Goal: Task Accomplishment & Management: Manage account settings

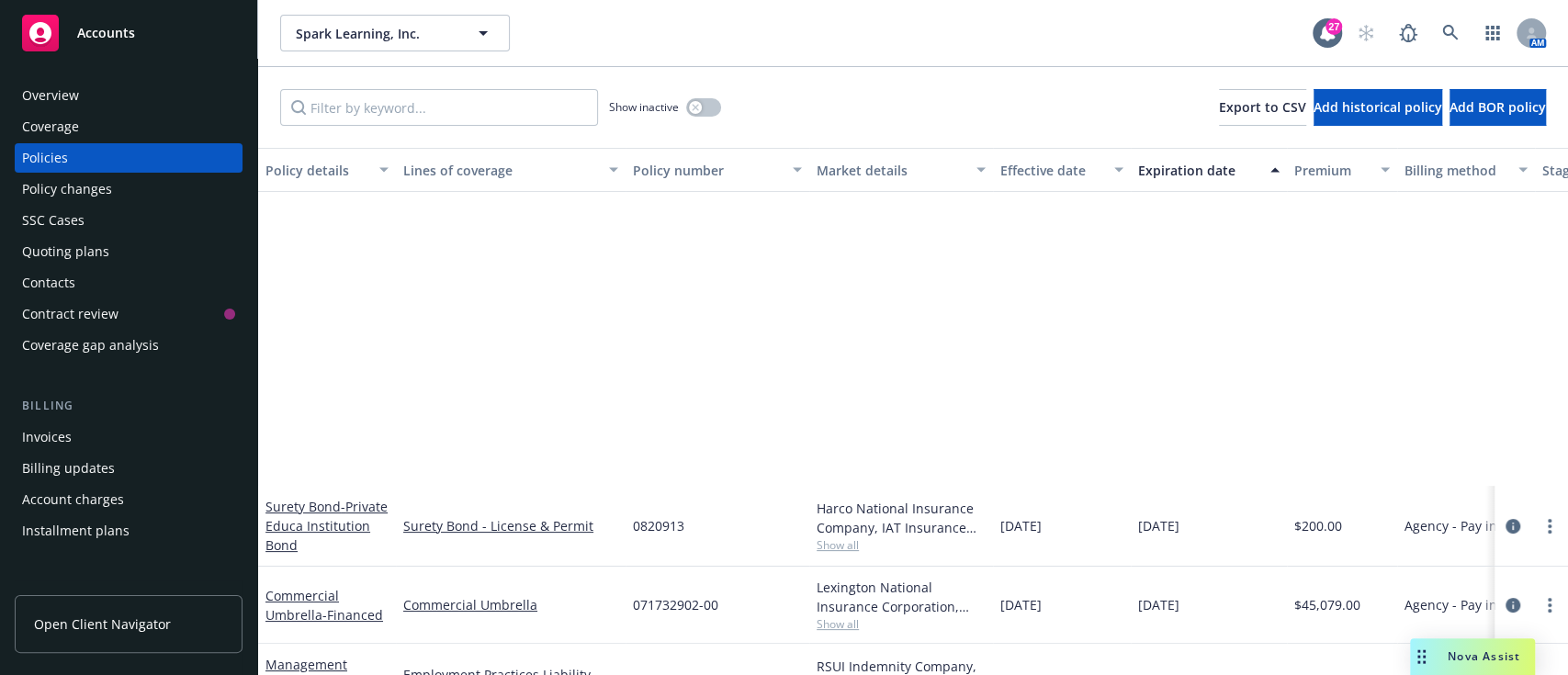
scroll to position [414, 0]
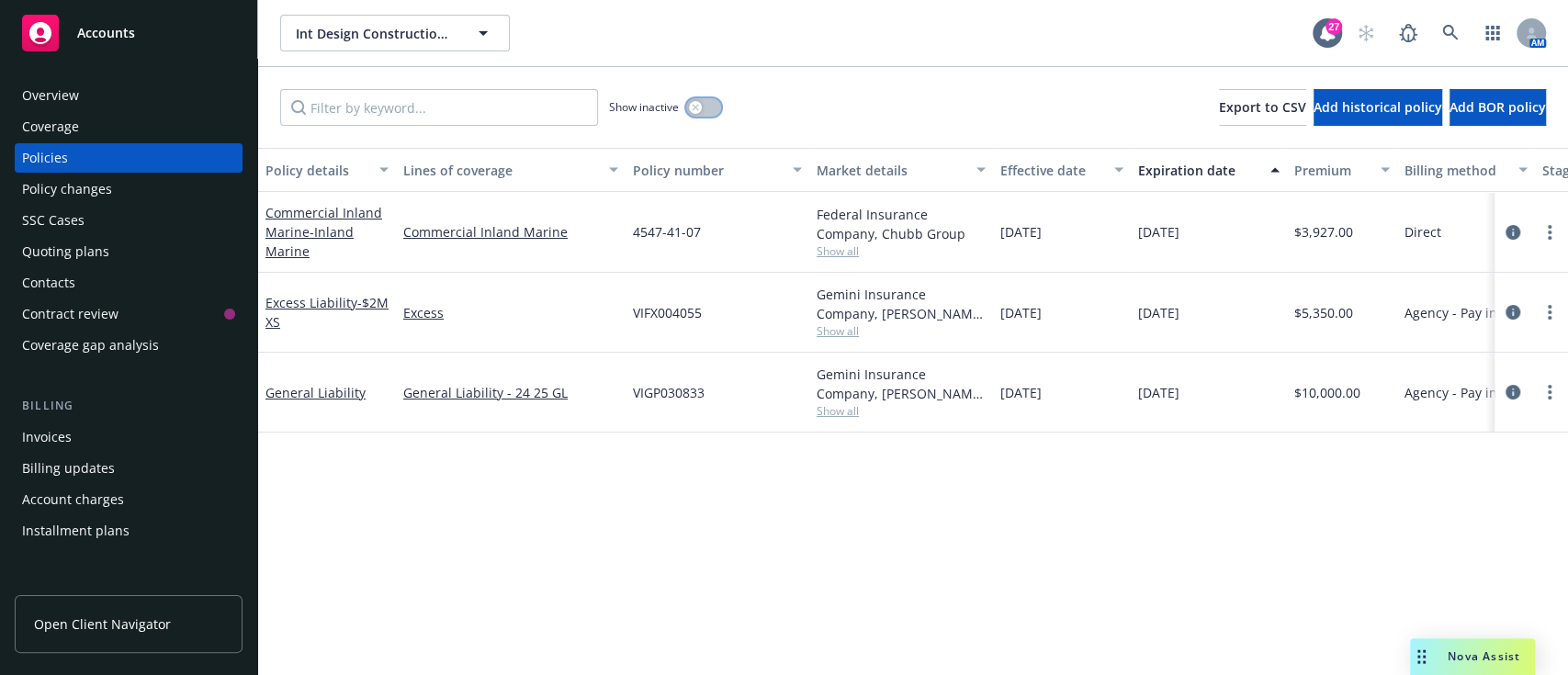
click at [690, 105] on div "button" at bounding box center [695, 107] width 13 height 13
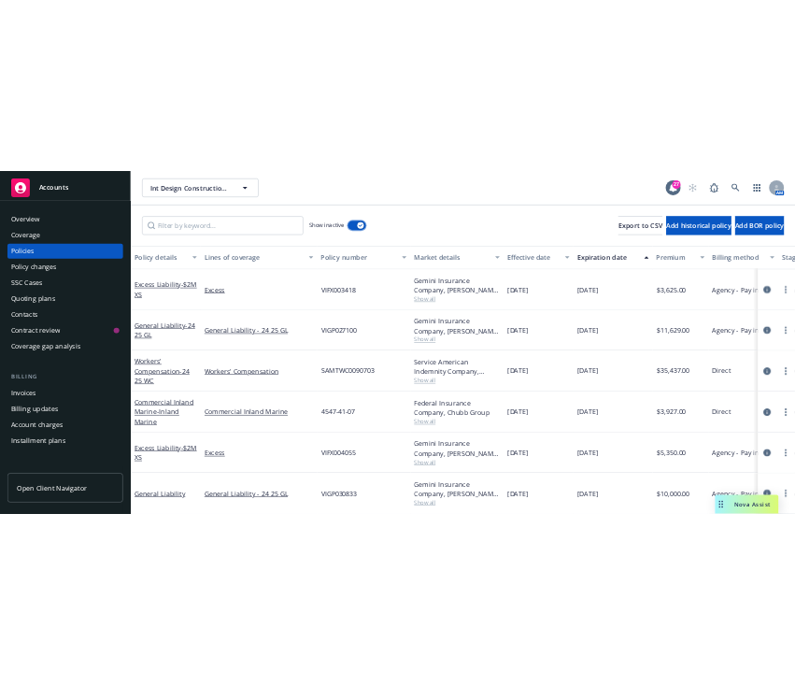
scroll to position [1012, 0]
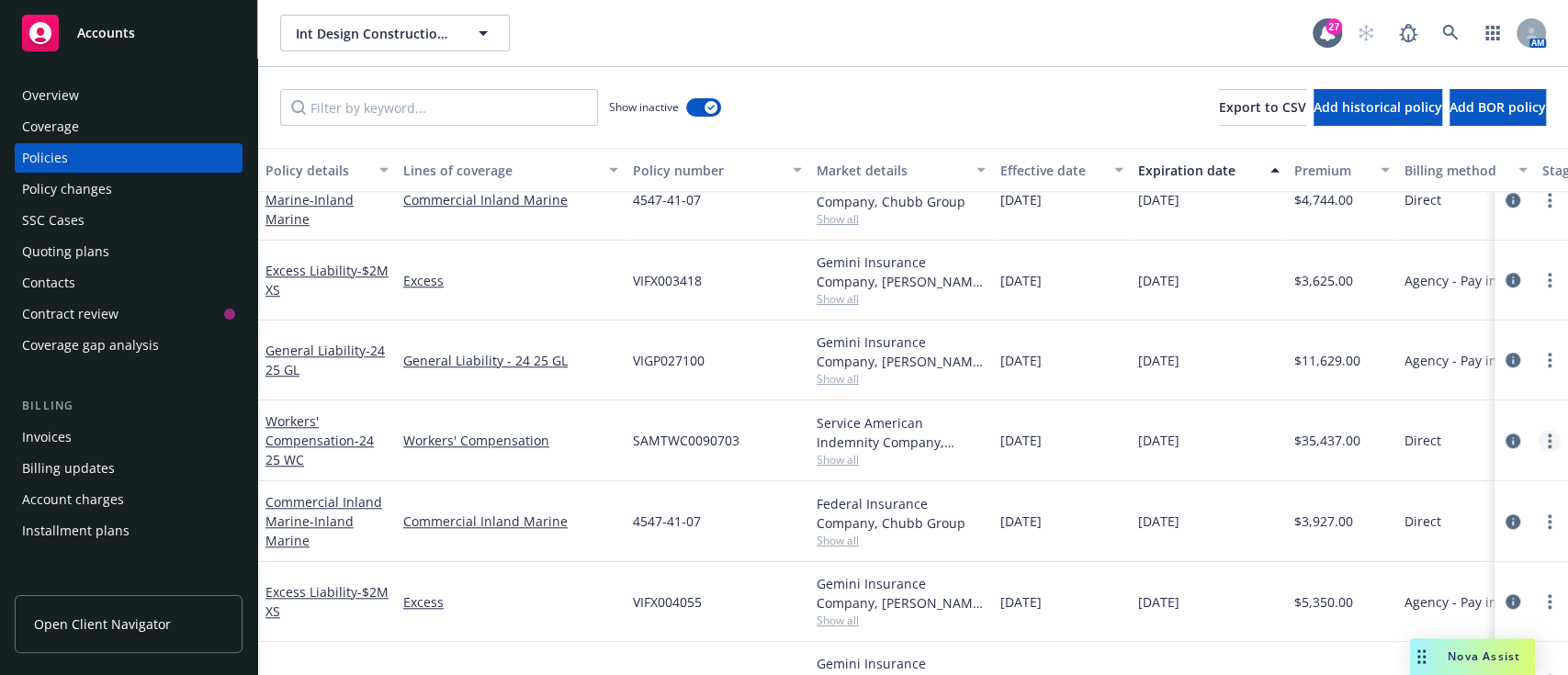
click at [1539, 429] on link "more" at bounding box center [1549, 440] width 22 height 22
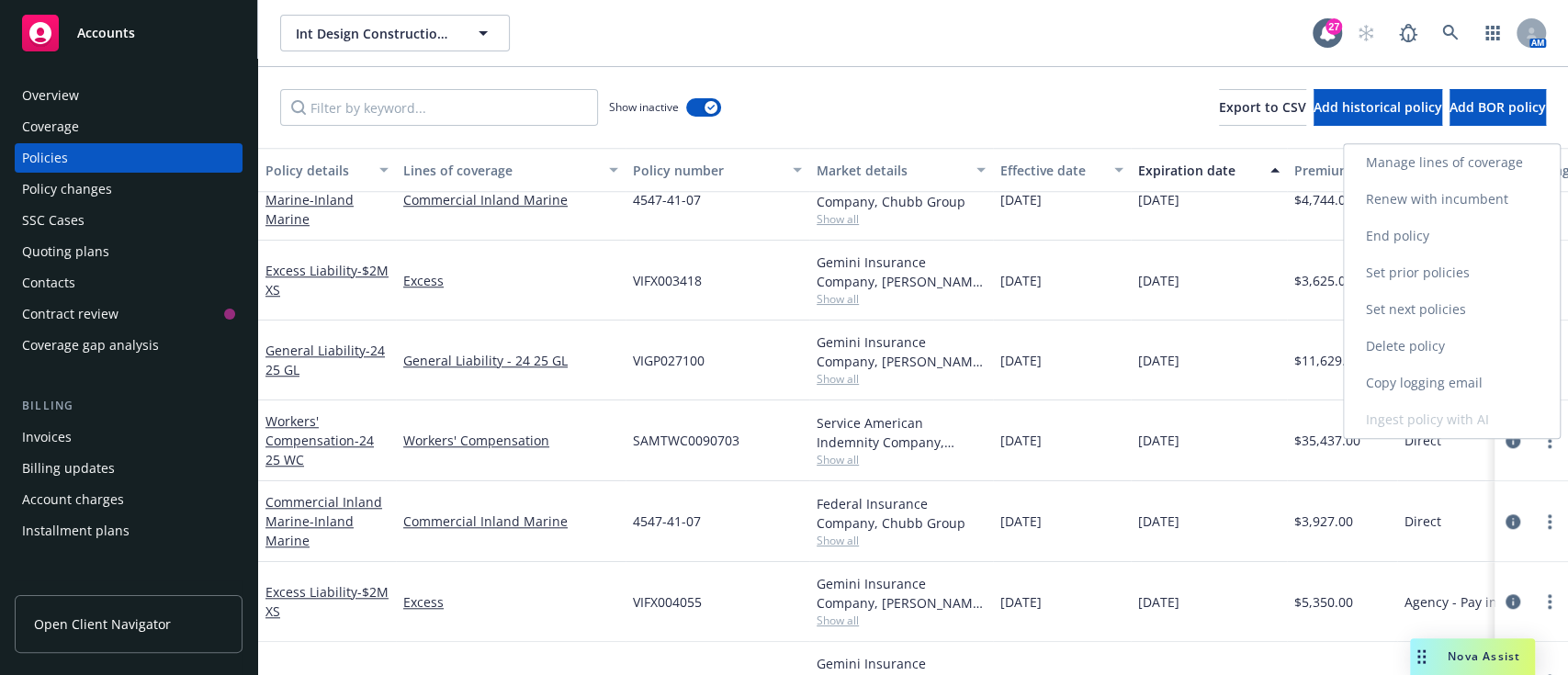
click at [1425, 211] on link "Renew with incumbent" at bounding box center [1452, 198] width 216 height 36
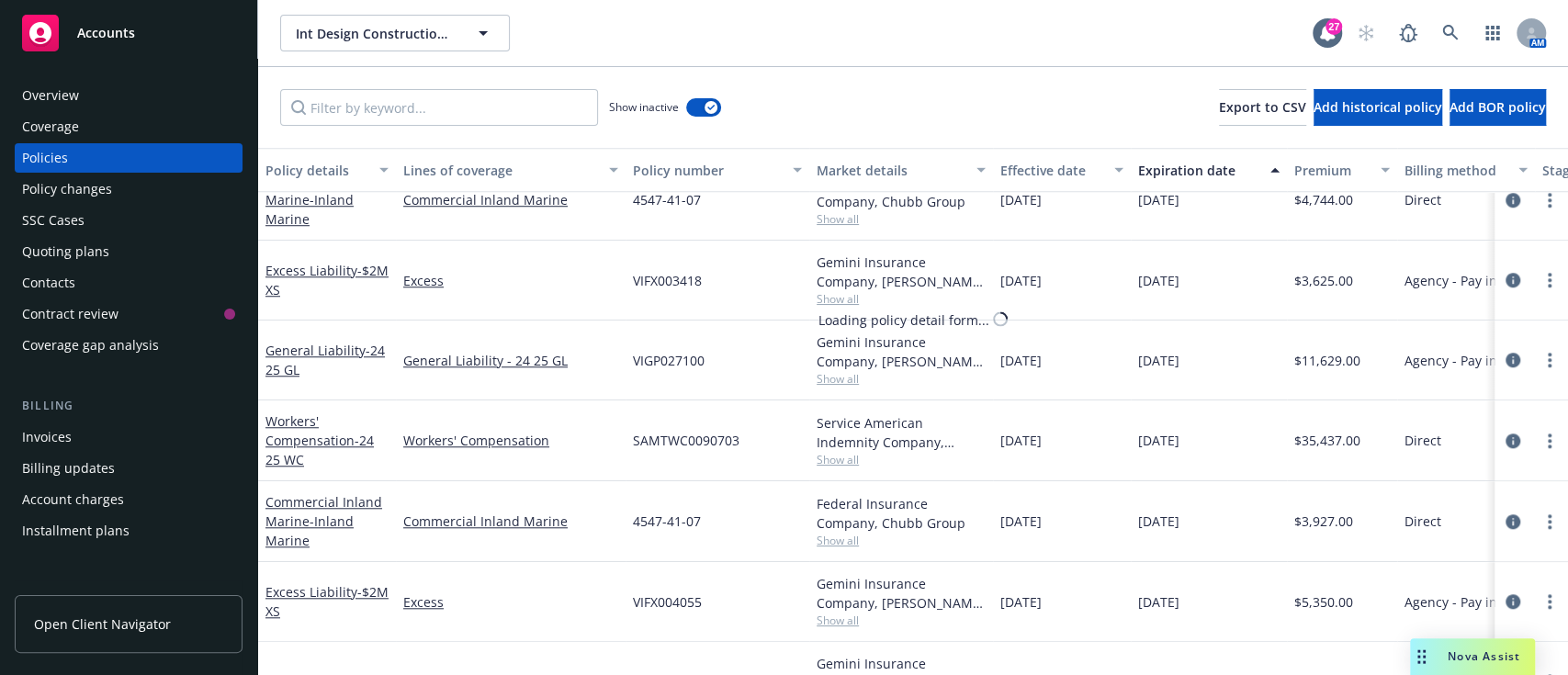
select select "12"
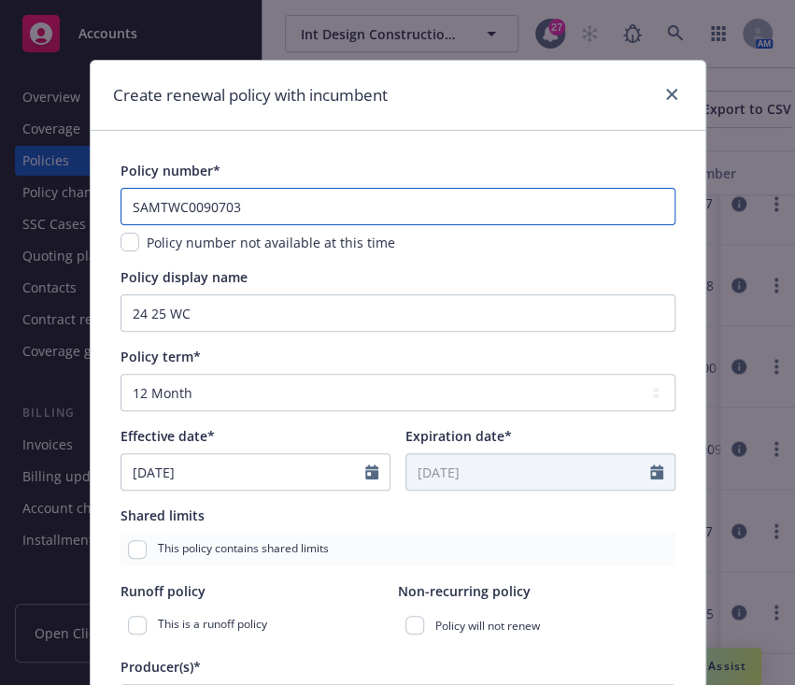
click at [230, 211] on input "SAMTWC0090703" at bounding box center [398, 206] width 555 height 37
paste input "4"
type input "SAMTWC0090704"
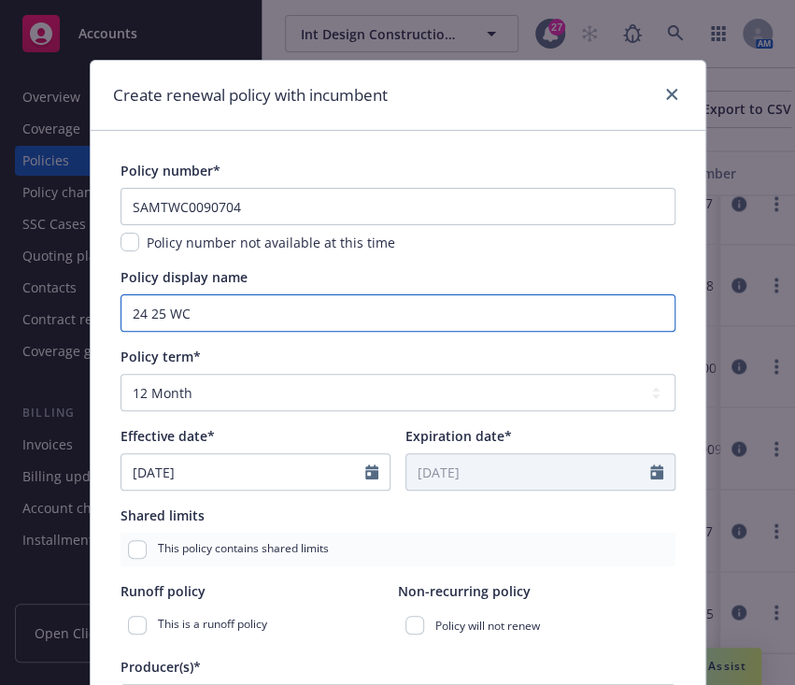
click at [215, 301] on input "24 25 WC" at bounding box center [398, 312] width 555 height 37
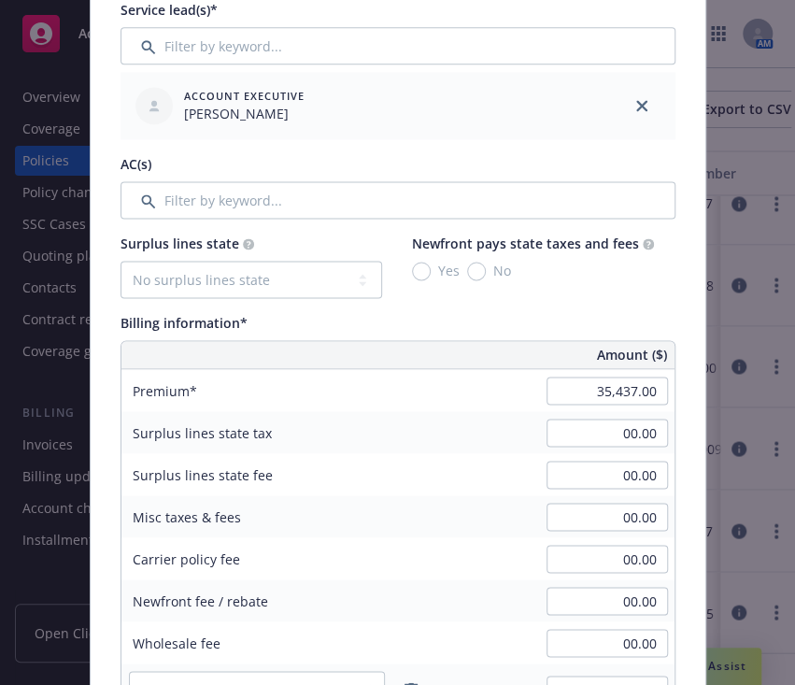
scroll to position [941, 0]
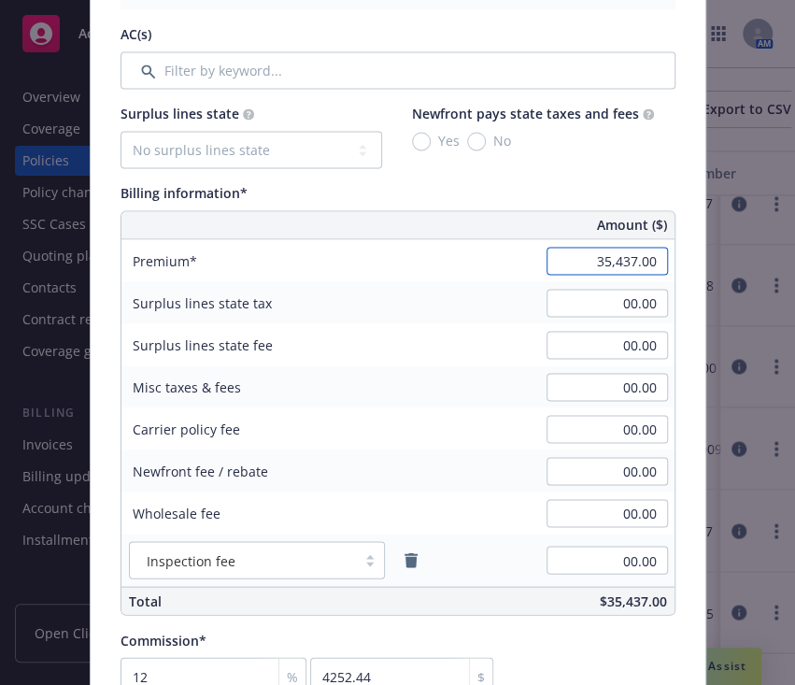
click at [596, 255] on input "35,437.00" at bounding box center [607, 261] width 121 height 28
type input "42,868.00"
type input "5144.16"
click at [472, 440] on div "Carrier policy fee 00.00" at bounding box center [397, 428] width 553 height 42
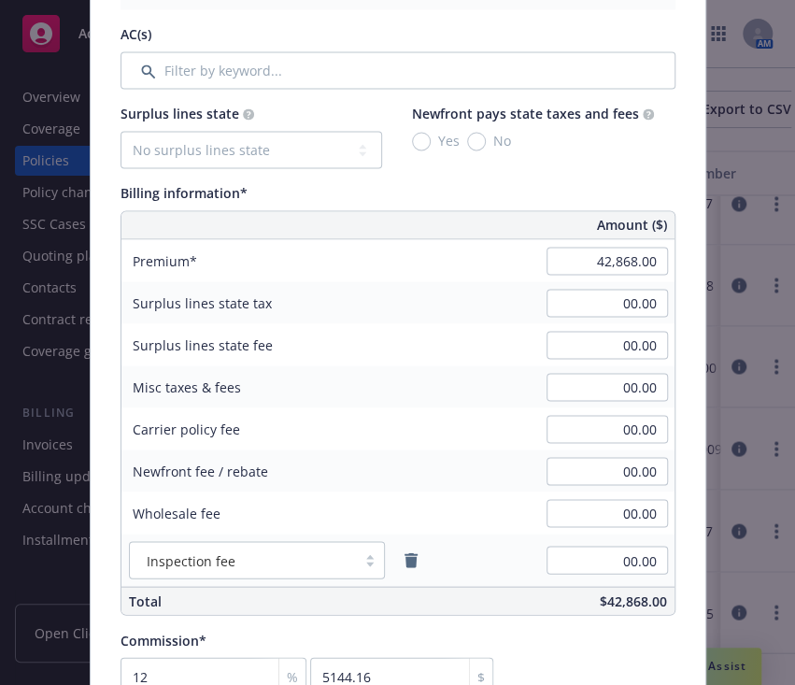
scroll to position [1232, 0]
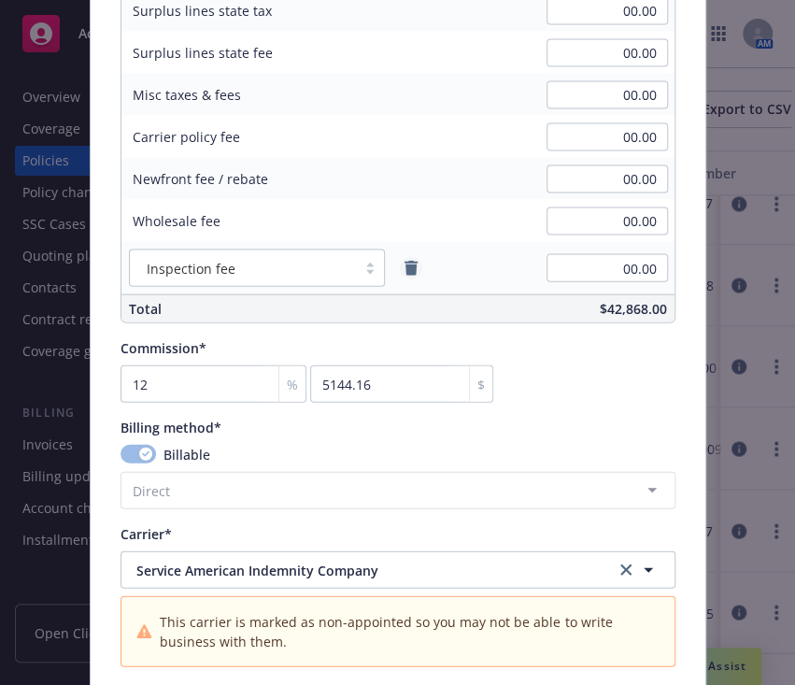
click at [405, 266] on icon "remove" at bounding box center [411, 268] width 13 height 15
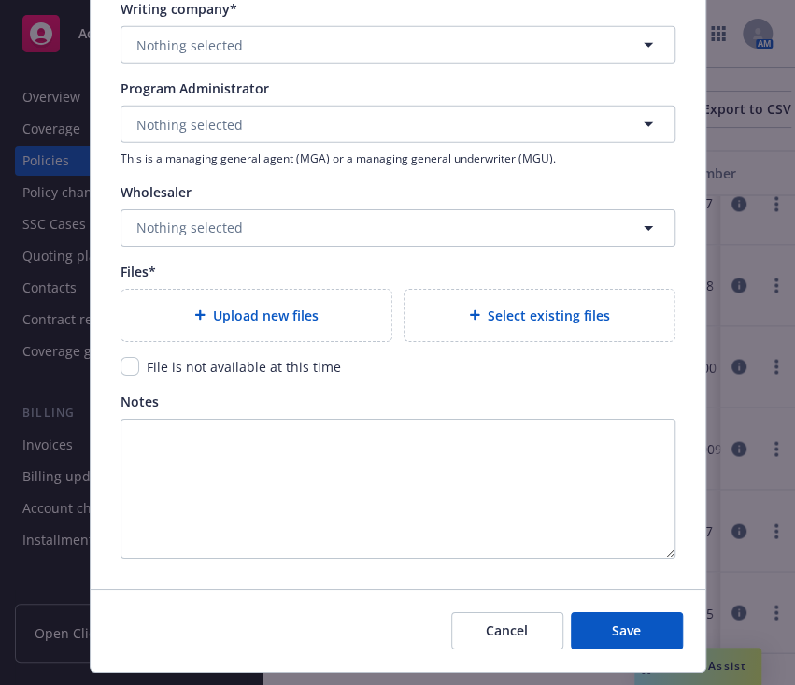
scroll to position [1902, 0]
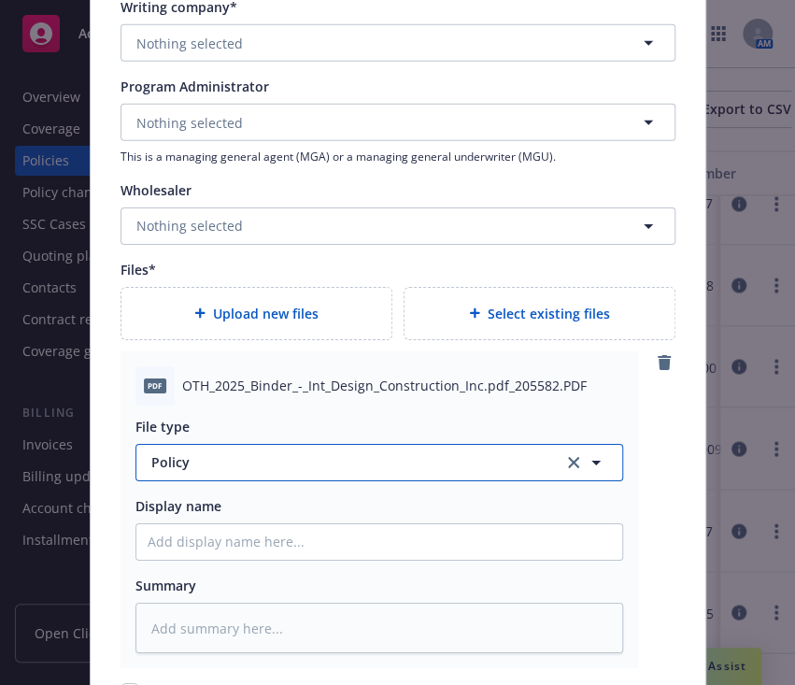
click at [221, 477] on button "Policy" at bounding box center [379, 462] width 488 height 37
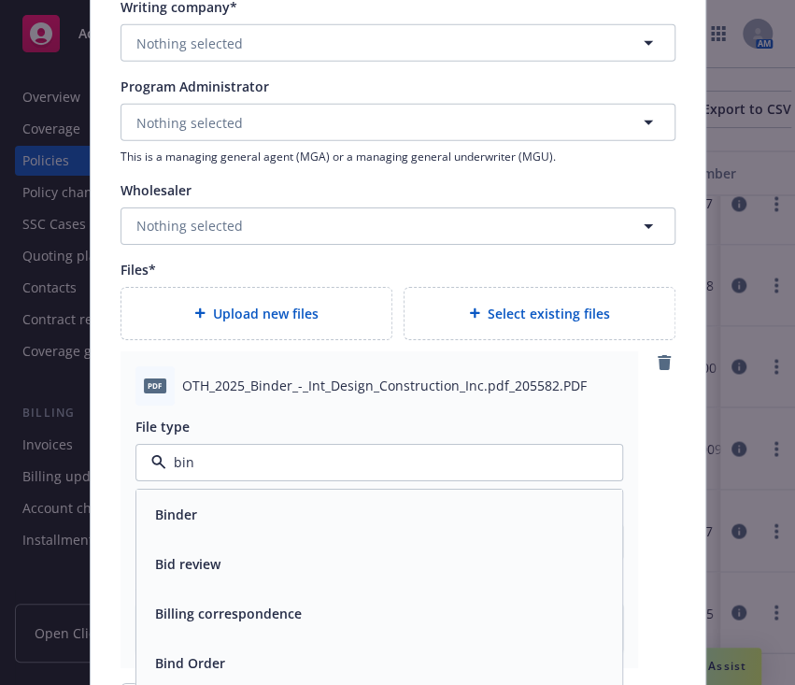
type input "bind"
click at [195, 503] on div "Binder" at bounding box center [379, 514] width 463 height 27
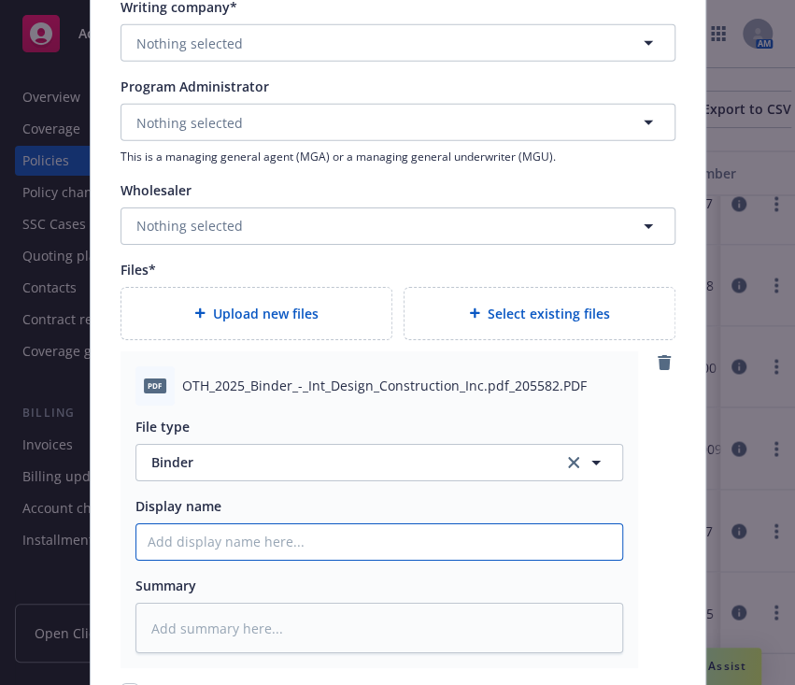
click at [207, 545] on input "Policy display name" at bounding box center [379, 542] width 486 height 36
type textarea "x"
type input "2"
type textarea "x"
type input "25"
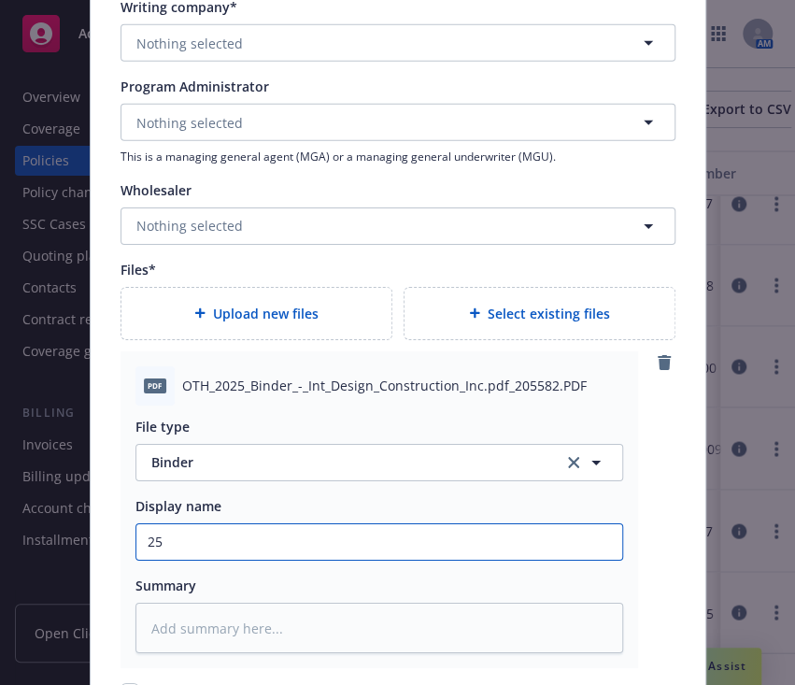
type textarea "x"
type input "25."
type textarea "x"
type input "25.2"
type textarea "x"
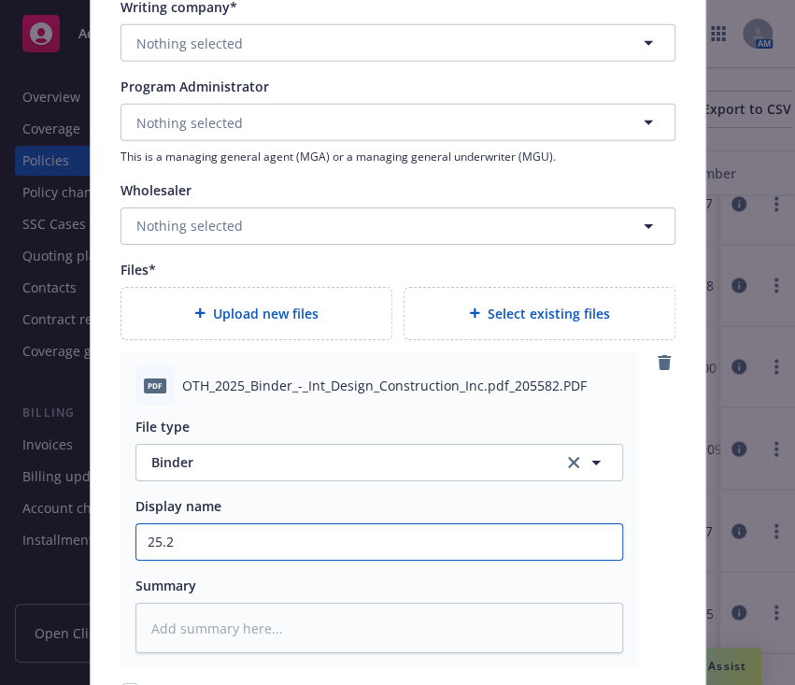
type input "25.26"
type textarea "x"
type input "25.26"
type textarea "x"
type input "25.26 M"
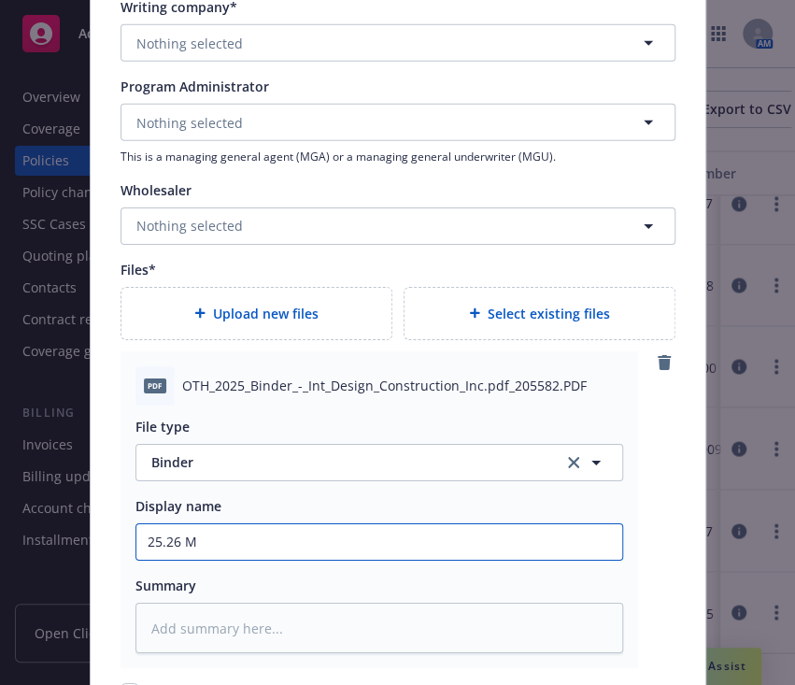
type textarea "x"
type input "25.26 Me"
type textarea "x"
type input "25.26 Met"
type textarea "x"
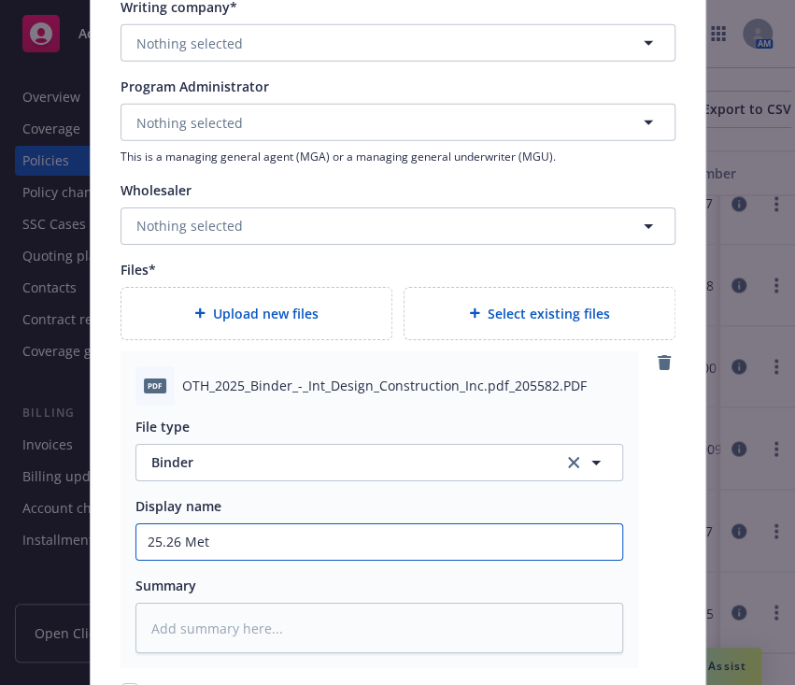
type input "25.26 Meto"
type textarea "x"
type input "25.26 Metod"
type textarea "x"
type input "25.26 Metod"
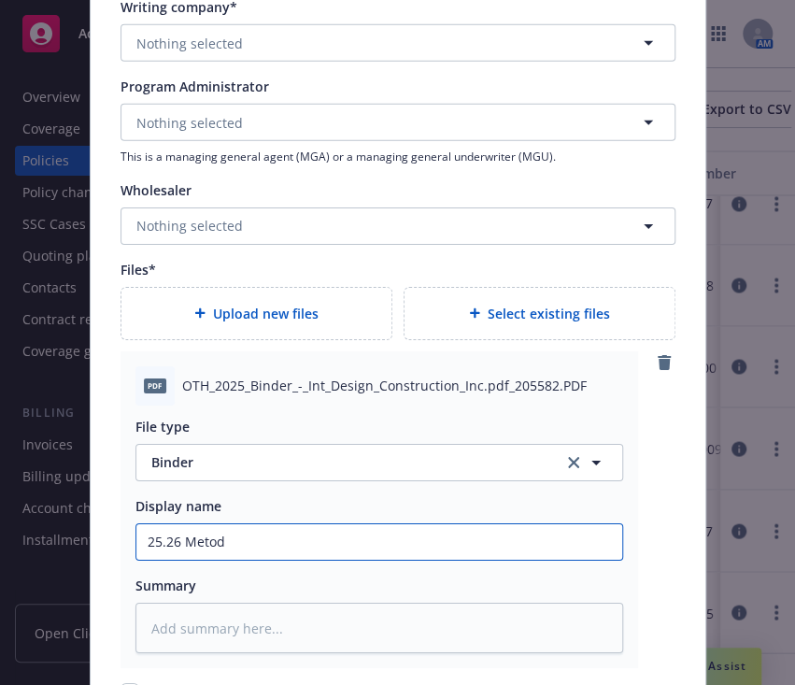
type textarea "x"
type input "25.26 Metod"
type textarea "x"
type input "25.26 Meto"
type textarea "x"
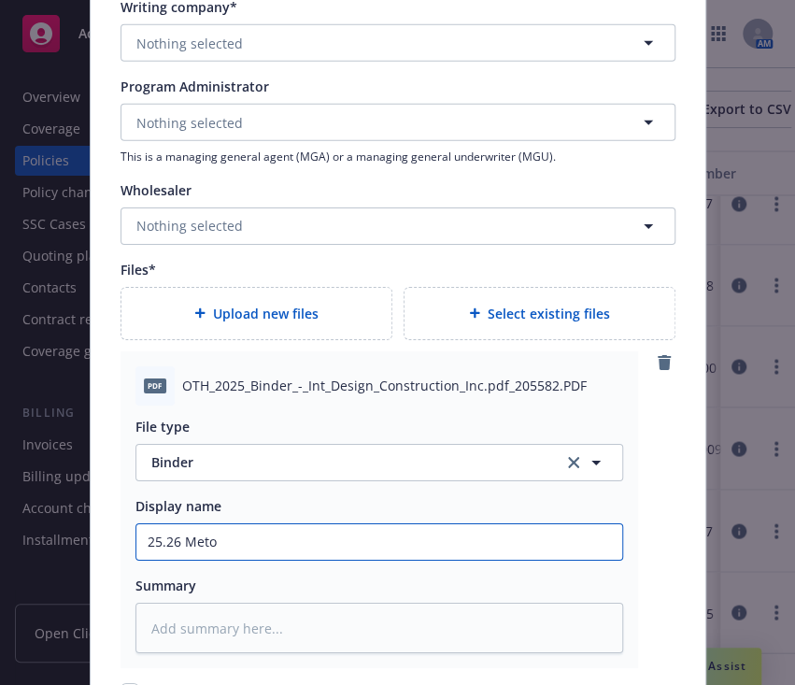
type input "25.26 Met"
type textarea "x"
type input "25.26 Meth"
type textarea "x"
type input "25.26 Metho"
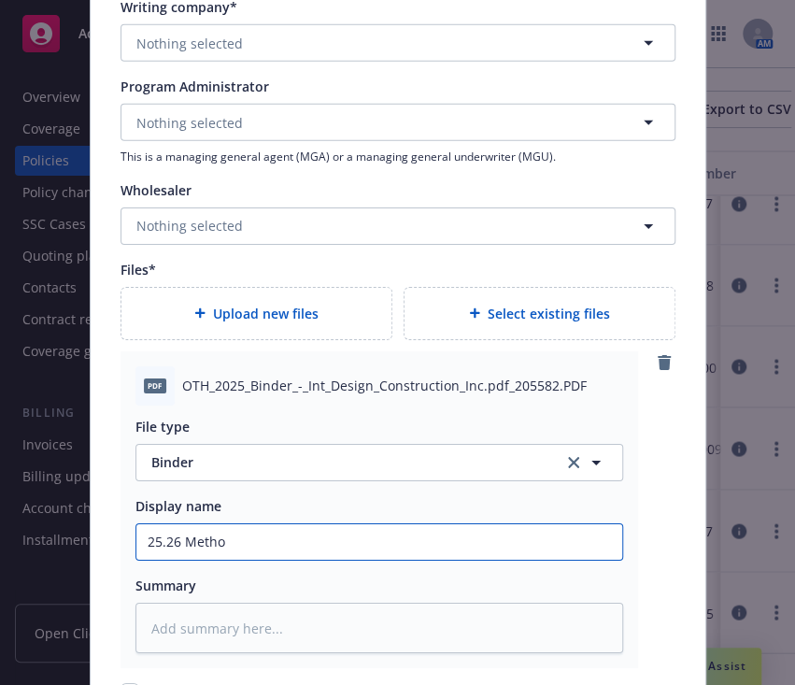
type textarea "x"
type input "25.26 Method"
type textarea "x"
type input "25.26 Method"
type textarea "x"
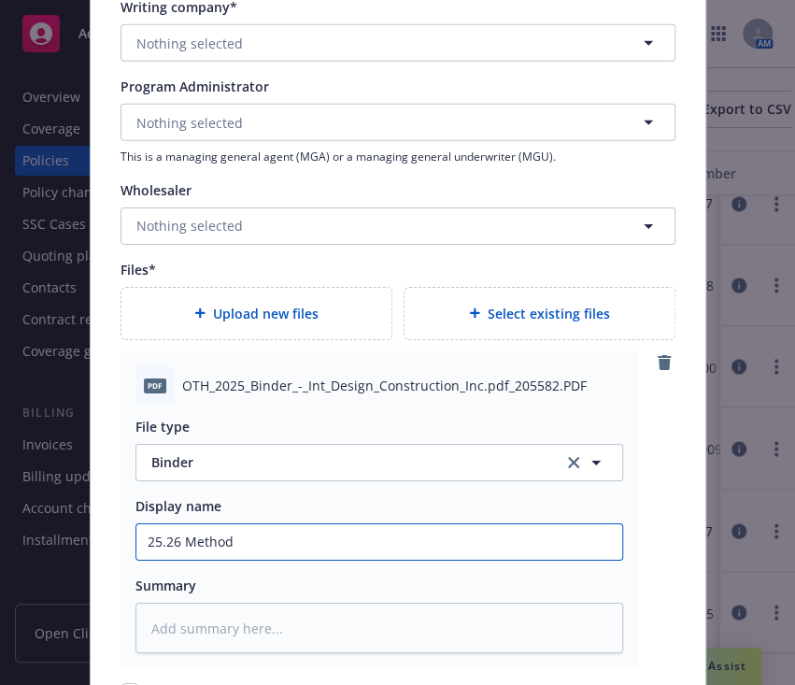
type input "25.26 Method W"
type textarea "x"
type input "25.26 Method Wo"
type textarea "x"
type input "25.26 Method Wor"
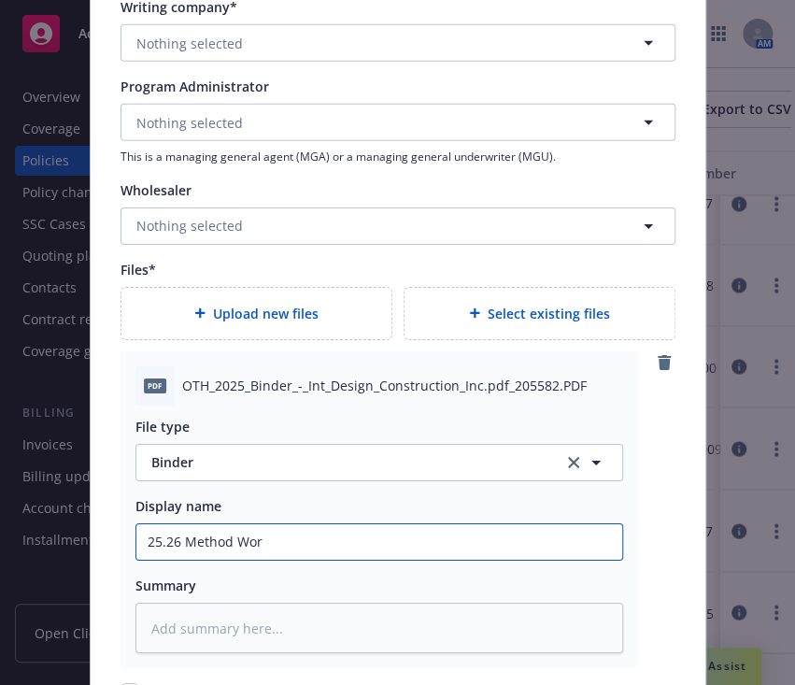
type textarea "x"
type input "25.26 Method Work"
type textarea "x"
type input "25.26 Method Worke"
type textarea "x"
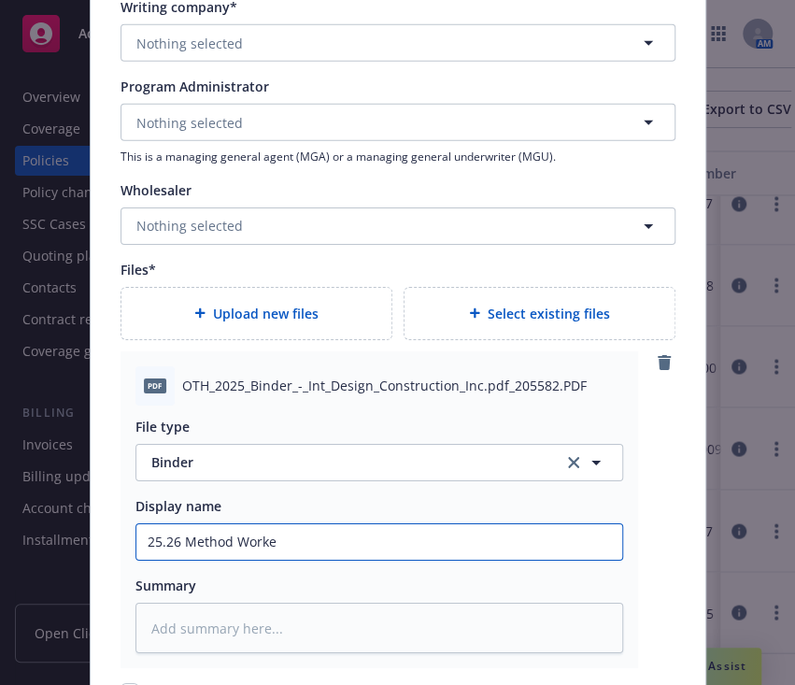
type input "25.26 Method Worker"
type textarea "x"
type input "25.26 Method Workers"
type textarea "x"
type input "25.26 Method Workers'"
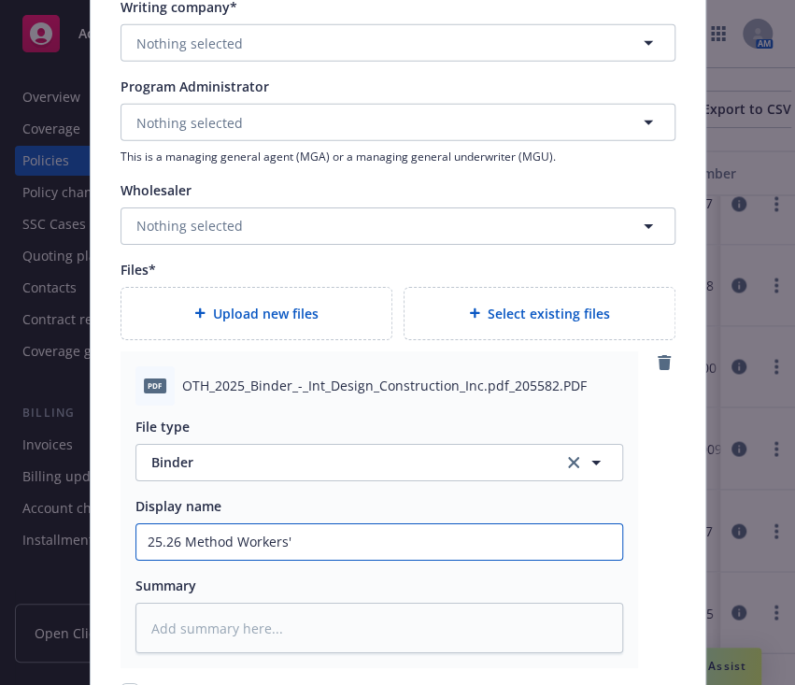
type textarea "x"
type input "25.26 Method Workers'"
type textarea "x"
type input "25.26 Method Workers' C"
type textarea "x"
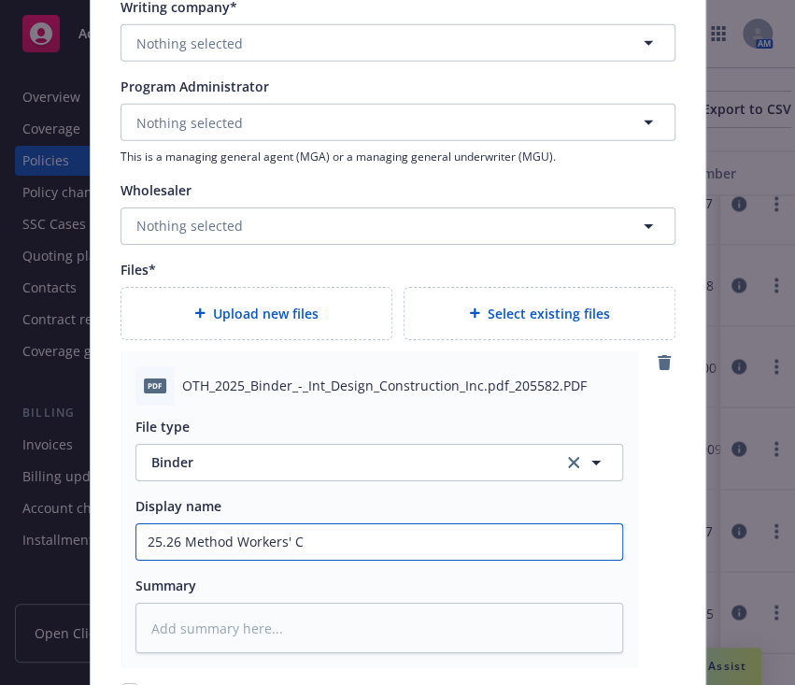
type input "25.26 Method Workers' Co"
type textarea "x"
type input "25.26 Method Workers' Com"
type textarea "x"
type input "25.26 Method Workers' Comp"
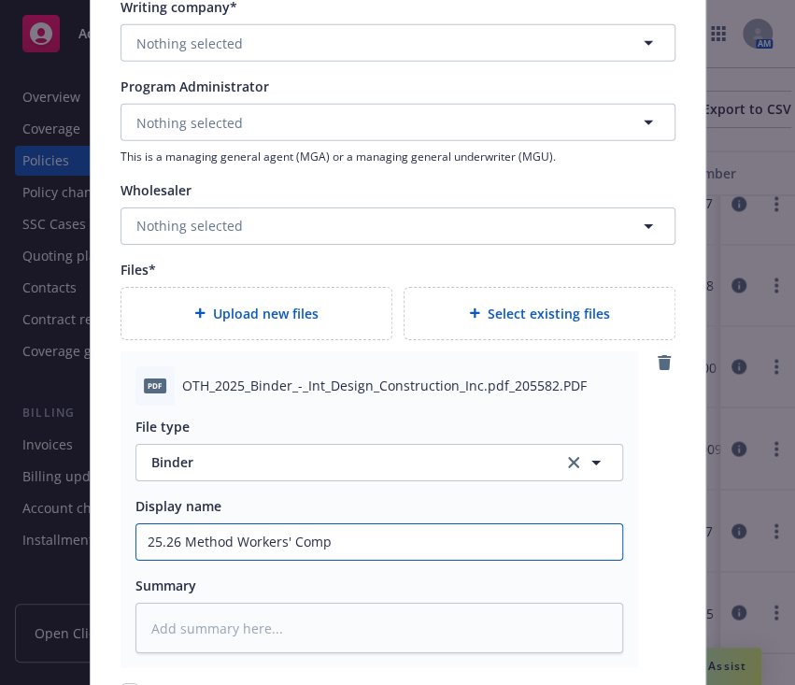
type textarea "x"
type input "25.26 Method Workers' Compe"
type textarea "x"
type input "25.26 Method Workers' Compen"
type textarea "x"
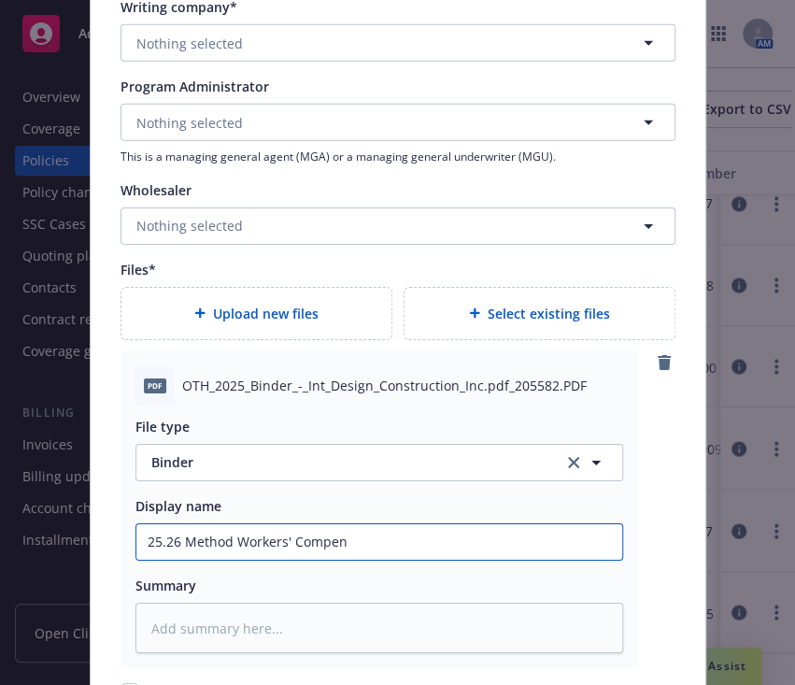
type input "25.26 Method Workers' Compens"
type textarea "x"
type input "25.26 Method Workers' Compensa"
type textarea "x"
type input "25.26 Method Workers' Compensat"
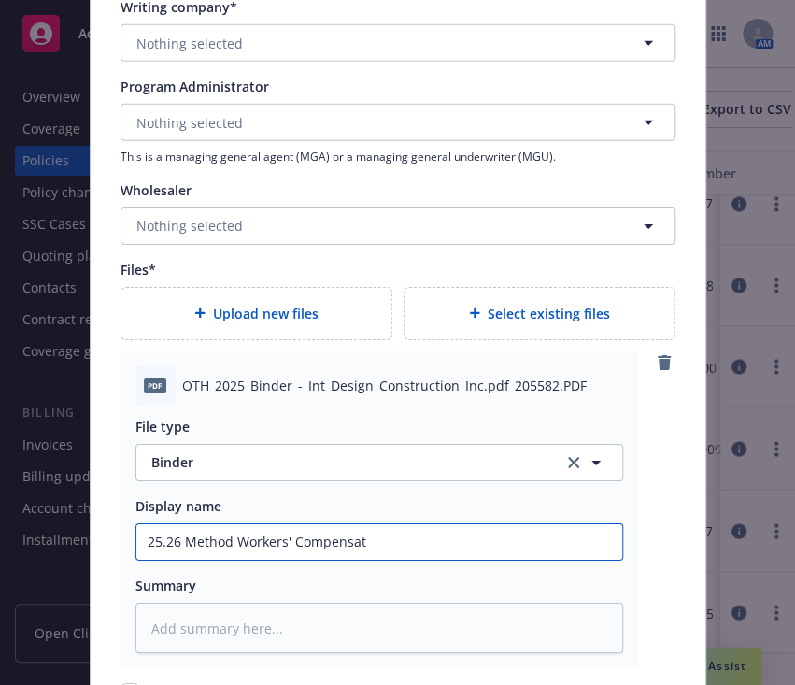
type textarea "x"
type input "25.26 Method Workers' Compensati"
type textarea "x"
type input "25.26 Method Workers' Compensatio"
type textarea "x"
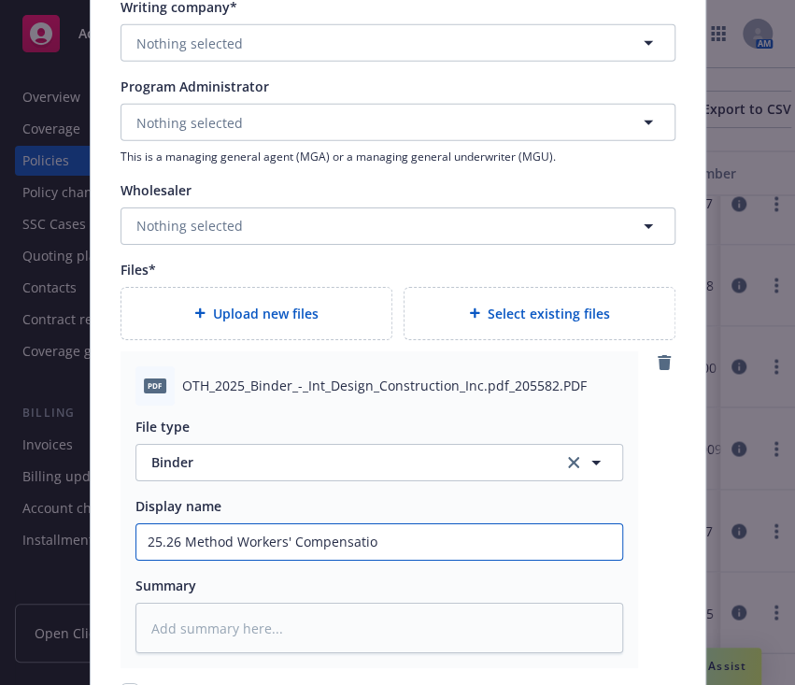
type input "25.26 Method Workers' Compensation"
type textarea "x"
type input "25.26 Method Workers' Compensation"
type textarea "x"
type input "25.26 Method Workers' Compensation B"
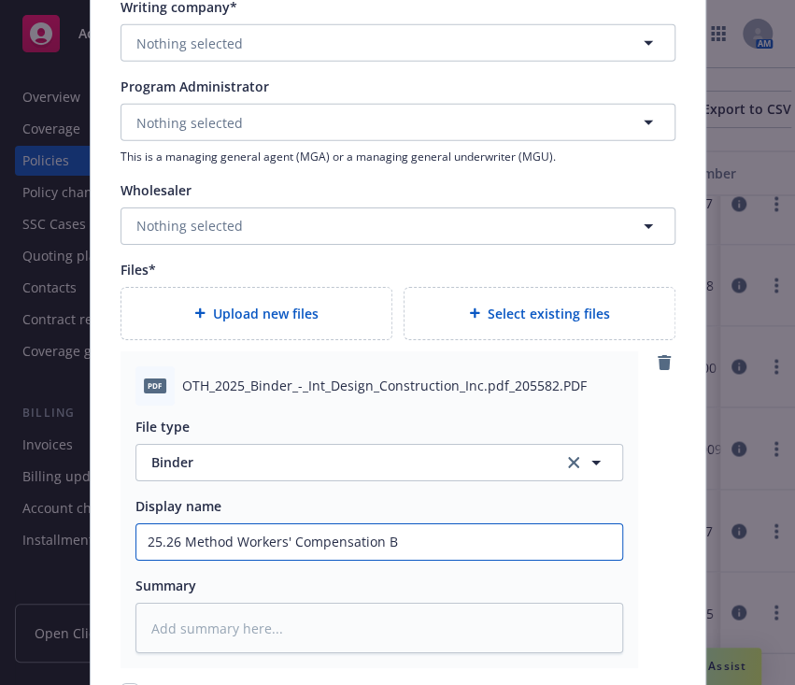
type textarea "x"
type input "25.26 Method Workers' Compensation Bi"
type textarea "x"
type input "25.26 Method Workers' Compensation Bin"
type textarea "x"
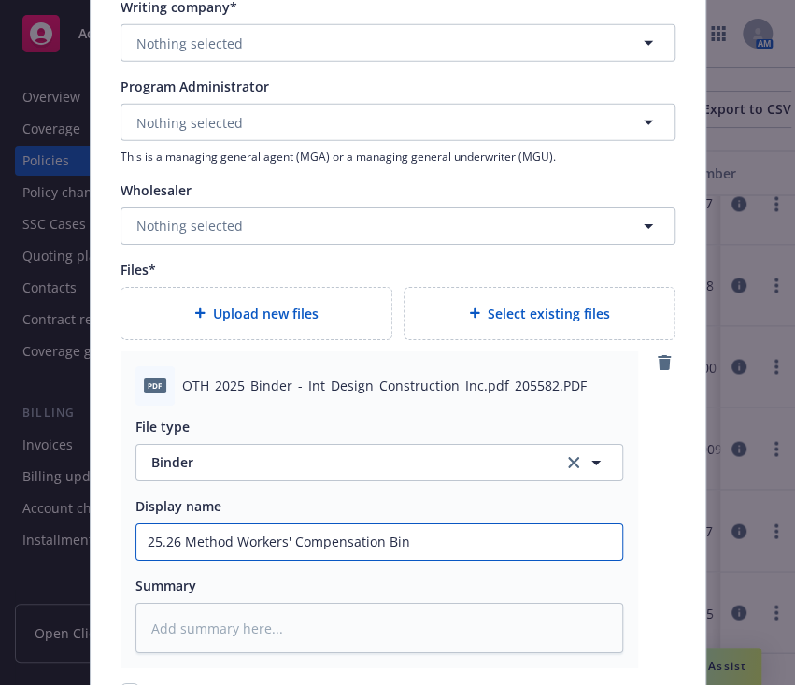
type input "25.26 Method Workers' Compensation Bind"
type textarea "x"
type input "25.26 Method Workers' Compensation Binde"
type textarea "x"
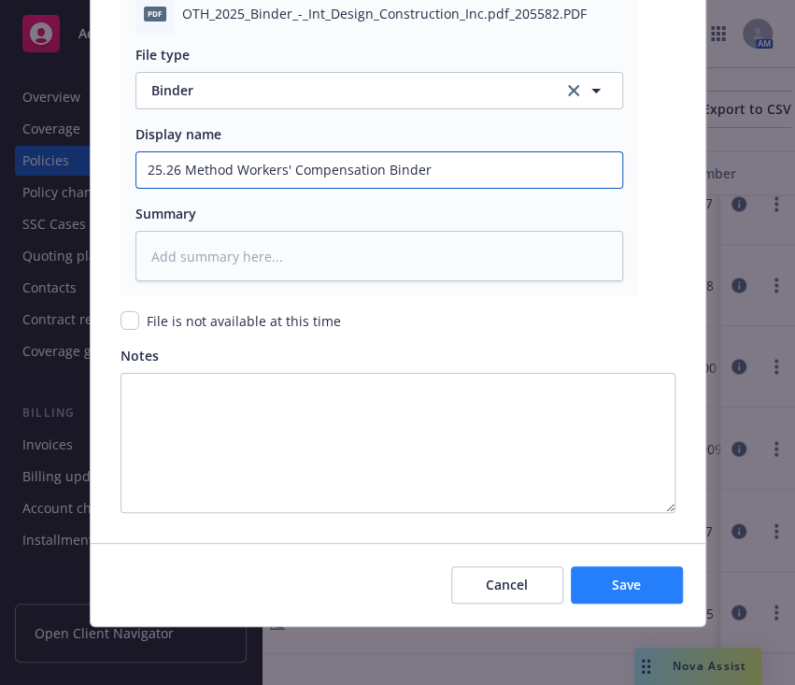
type input "25.26 Method Workers' Compensation Binder"
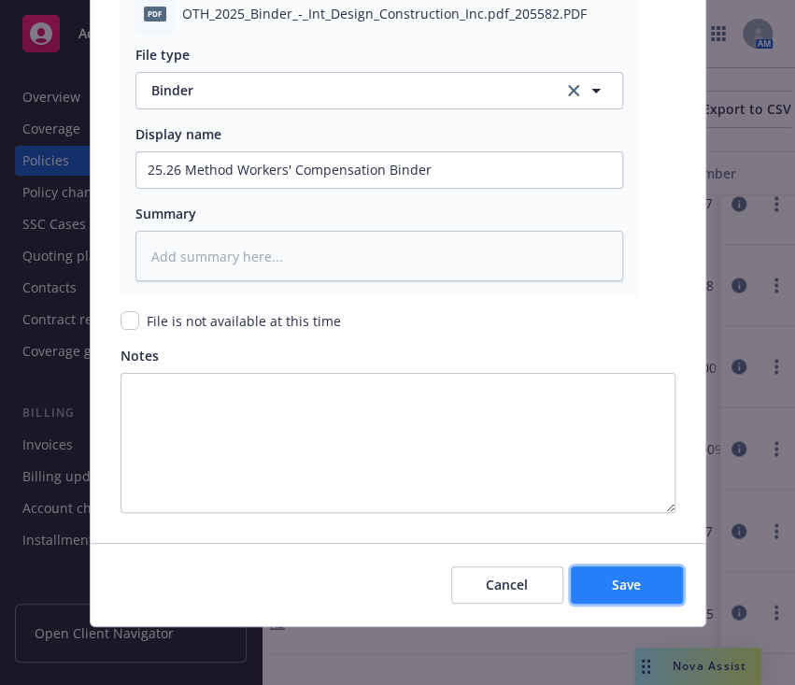
click at [618, 590] on span "Save" at bounding box center [626, 585] width 29 height 18
type textarea "x"
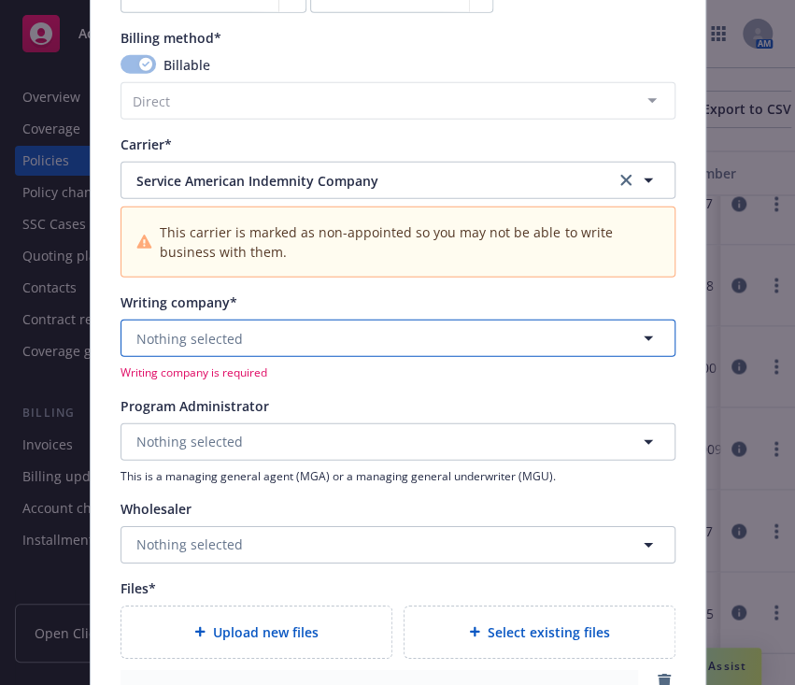
click at [312, 336] on button "Nothing selected" at bounding box center [398, 338] width 555 height 37
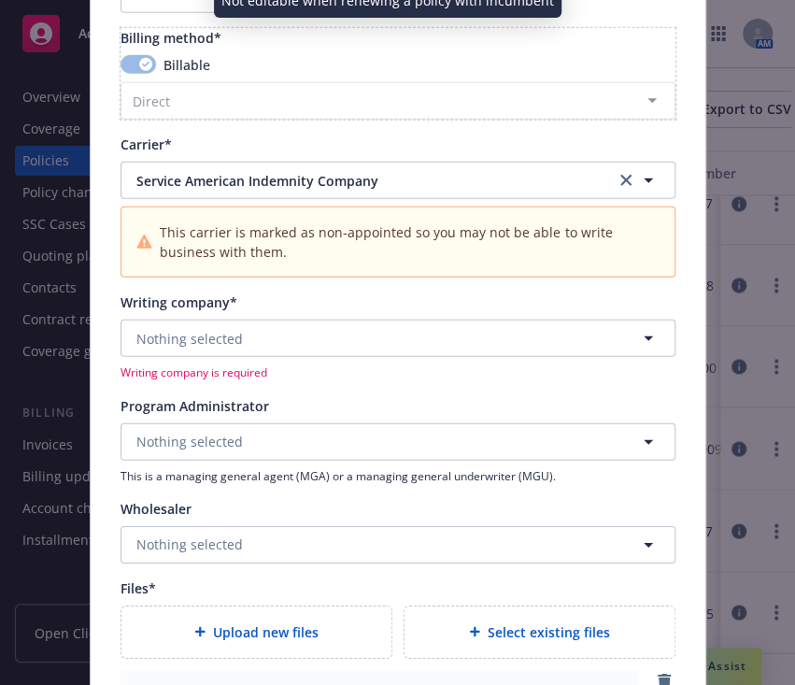
click at [506, 34] on div "Billing method*" at bounding box center [398, 38] width 555 height 20
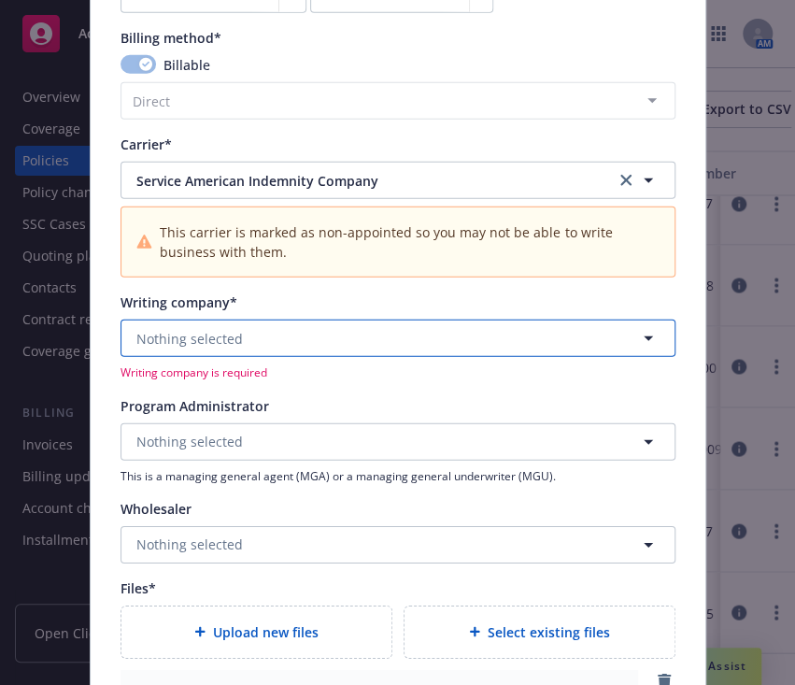
click at [300, 338] on button "Nothing selected" at bounding box center [398, 338] width 555 height 37
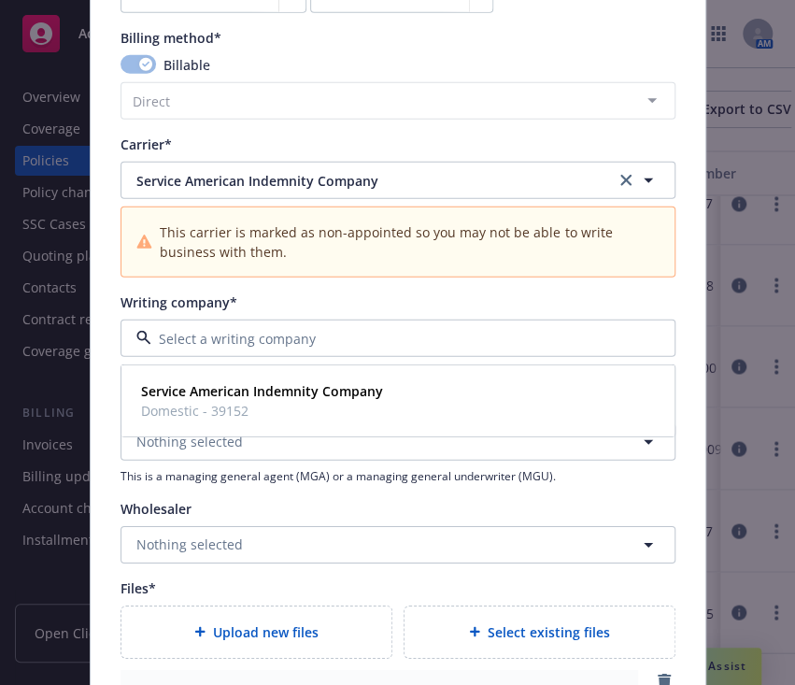
type input "s"
click at [303, 385] on strong "Service American Indemnity Company" at bounding box center [262, 391] width 242 height 18
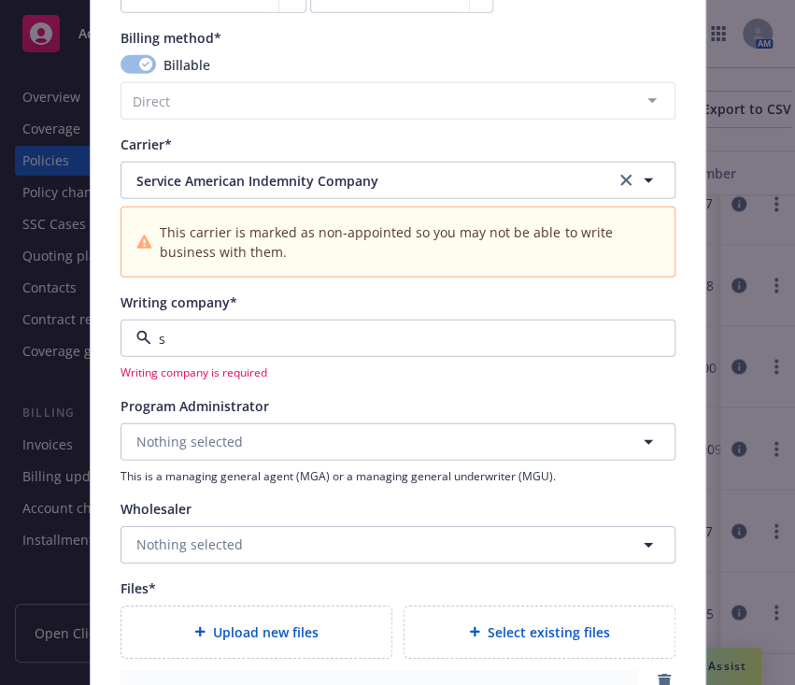
type textarea "x"
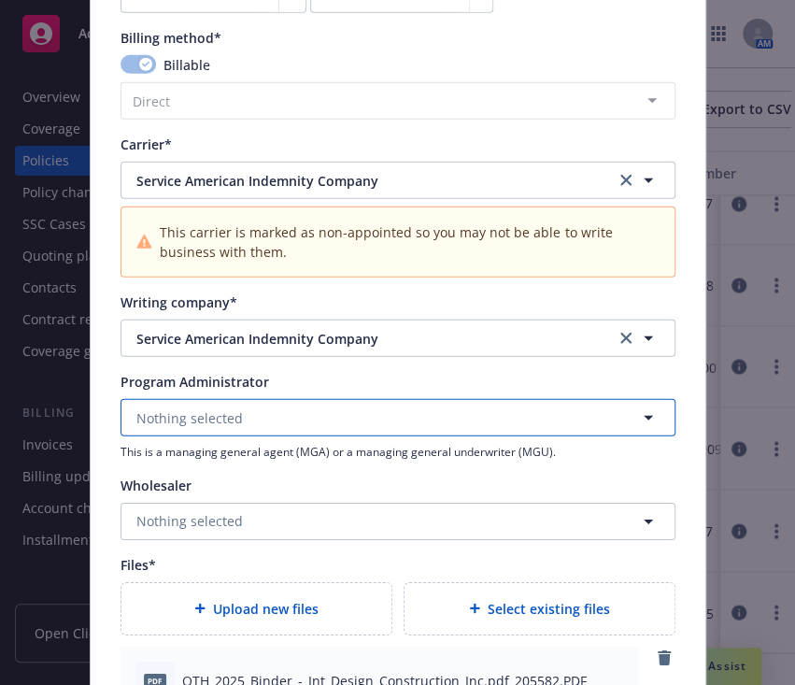
click at [290, 420] on button "Nothing selected" at bounding box center [398, 417] width 555 height 37
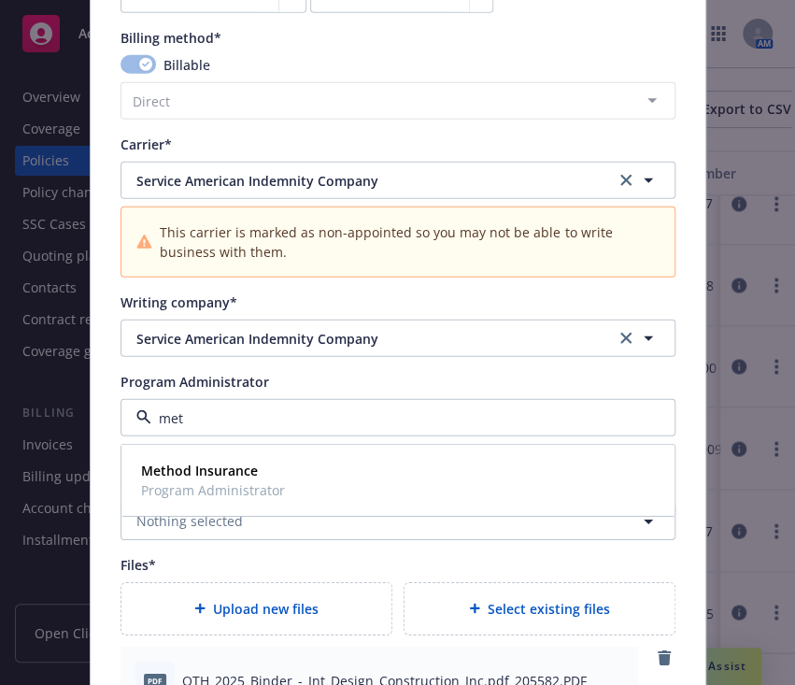
type input "meth"
click at [267, 477] on span "Method Insurance" at bounding box center [213, 471] width 144 height 20
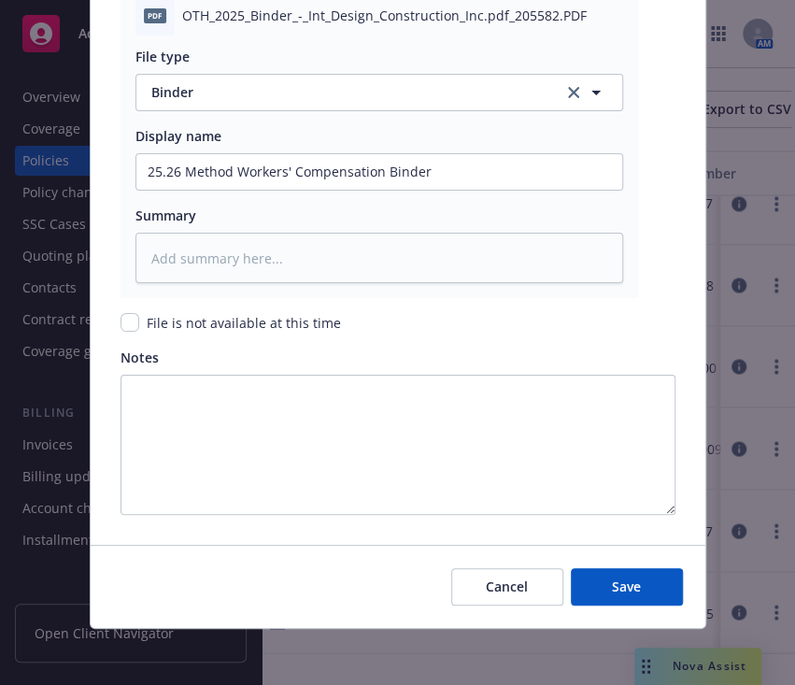
scroll to position [2274, 0]
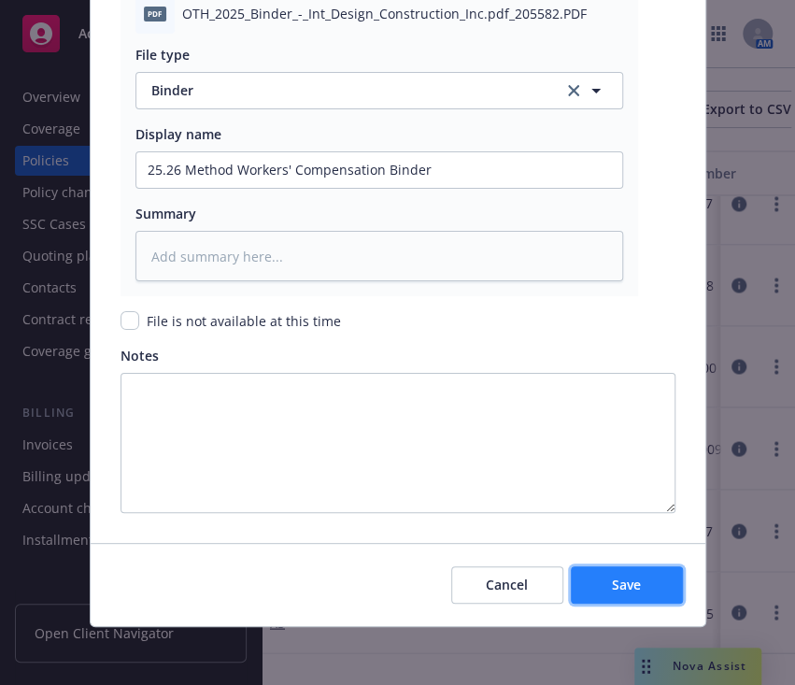
click at [596, 592] on button "Save" at bounding box center [627, 584] width 112 height 37
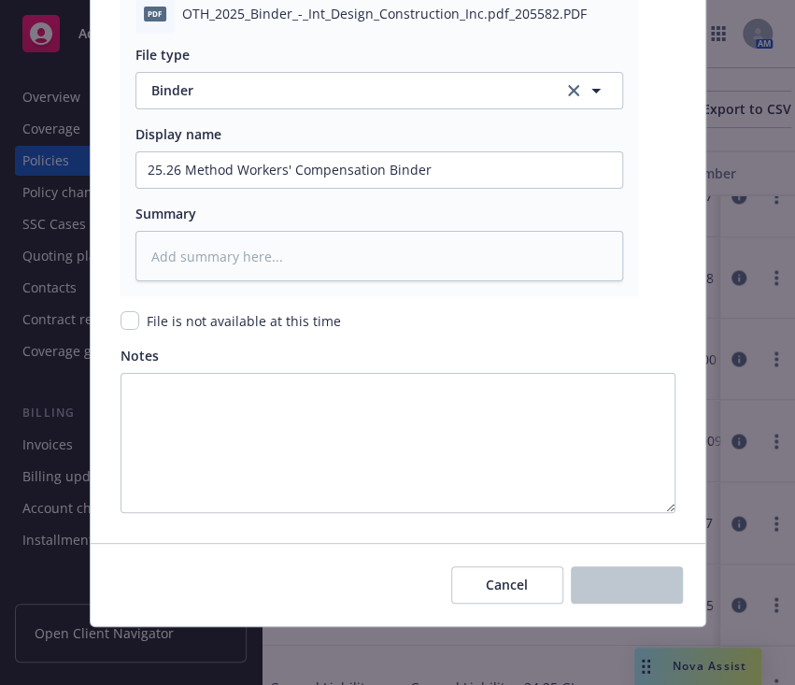
scroll to position [1077, 0]
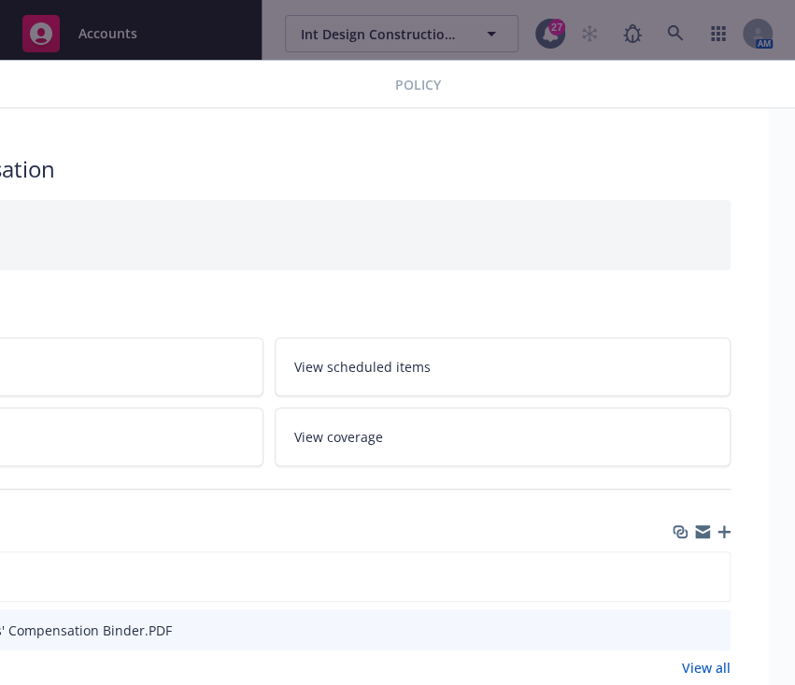
scroll to position [0, 239]
click at [718, 532] on icon "button" at bounding box center [716, 531] width 13 height 13
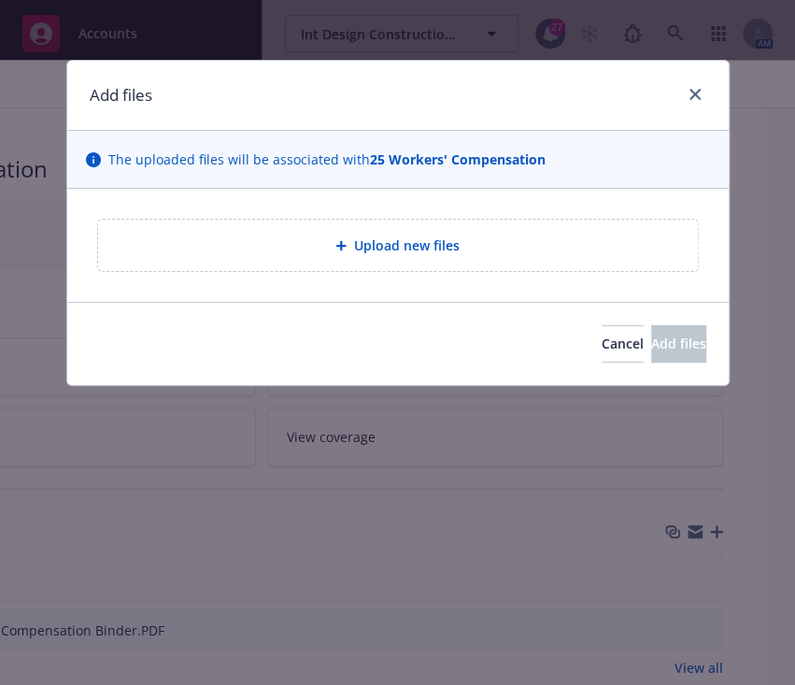
type textarea "x"
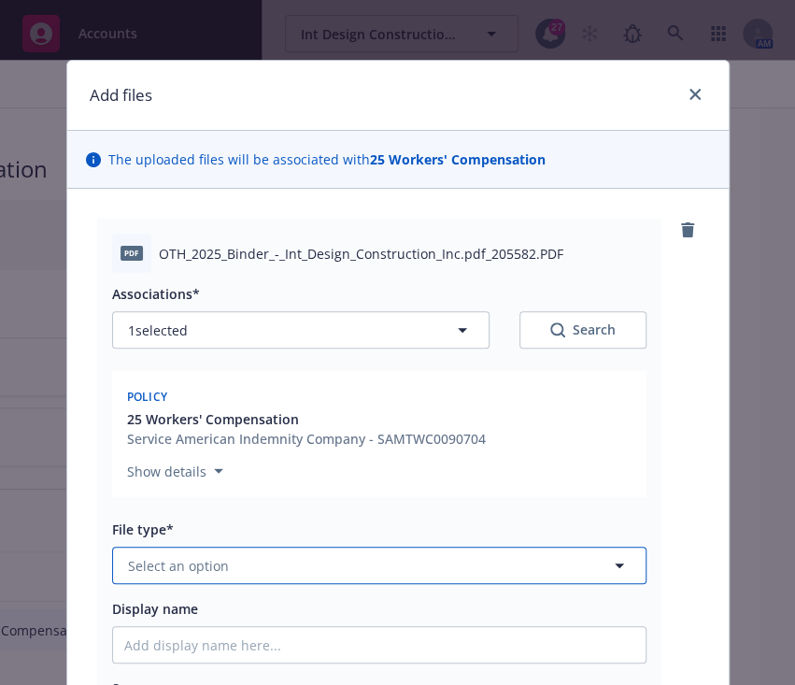
click at [195, 573] on span "Select an option" at bounding box center [178, 566] width 101 height 20
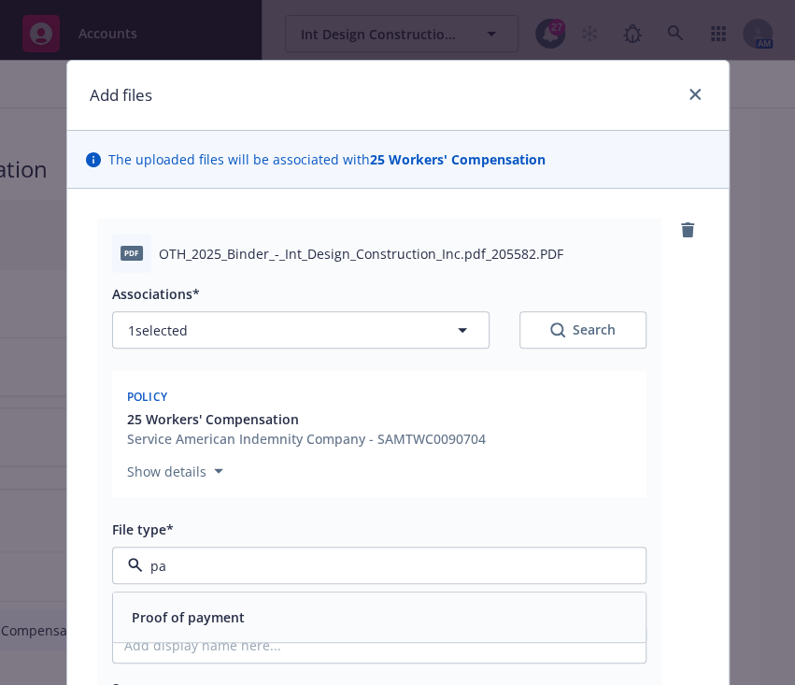
type input "p"
type input "i"
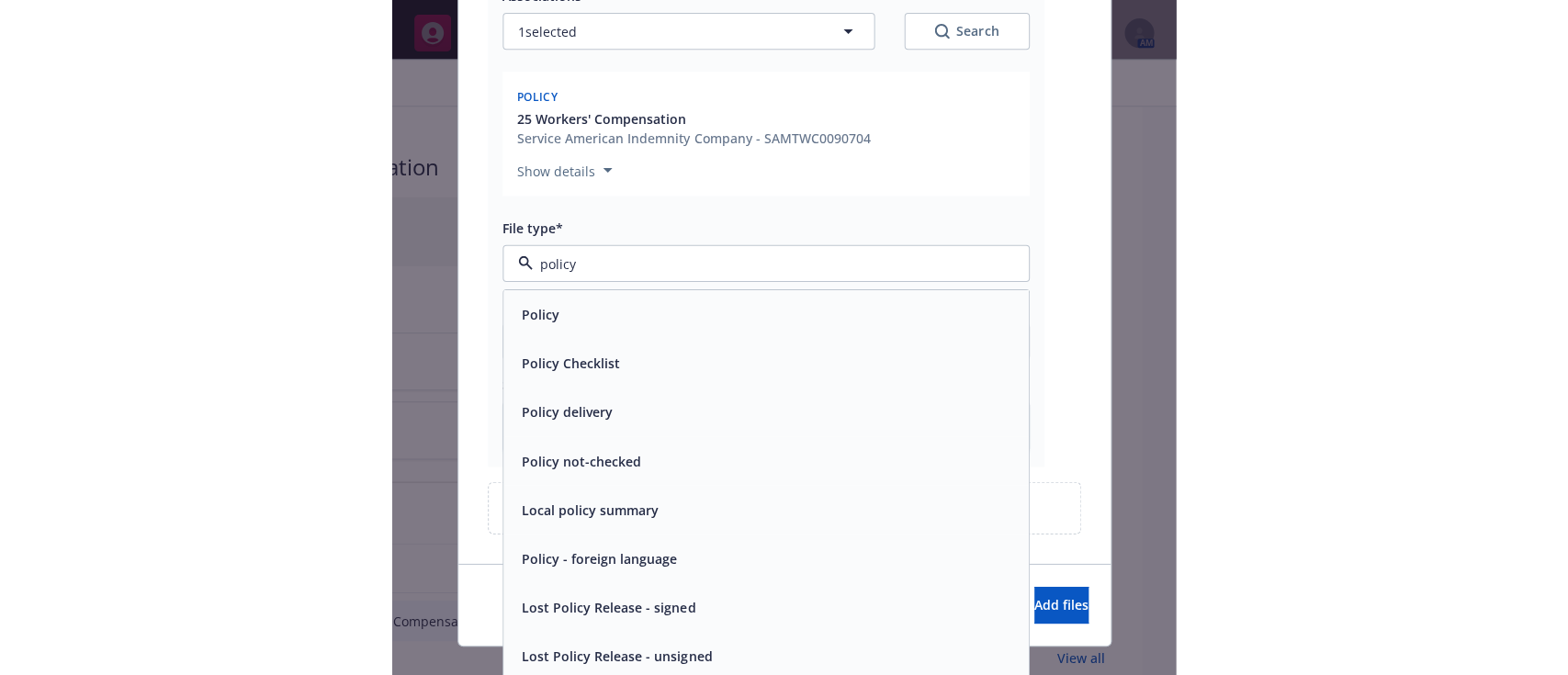
scroll to position [322, 0]
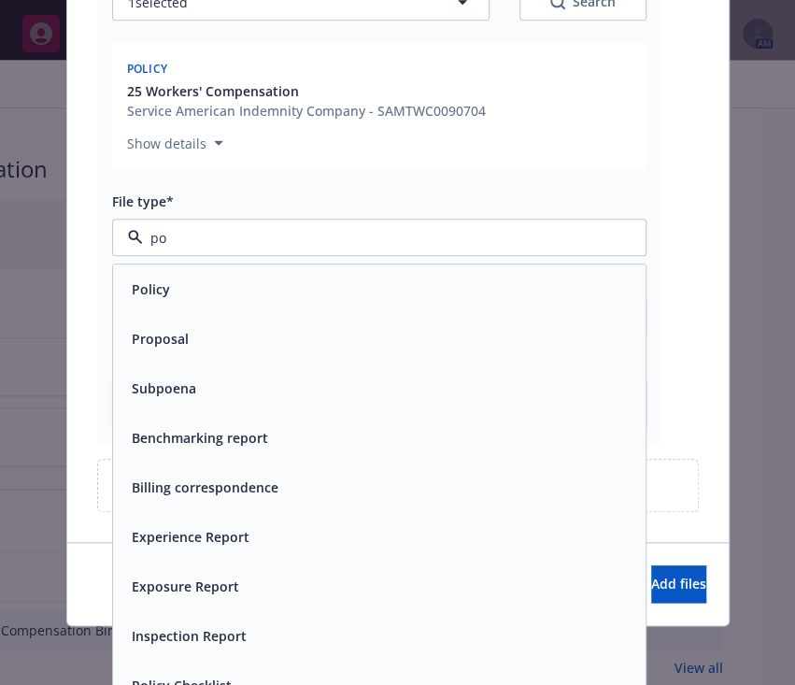
type input "p"
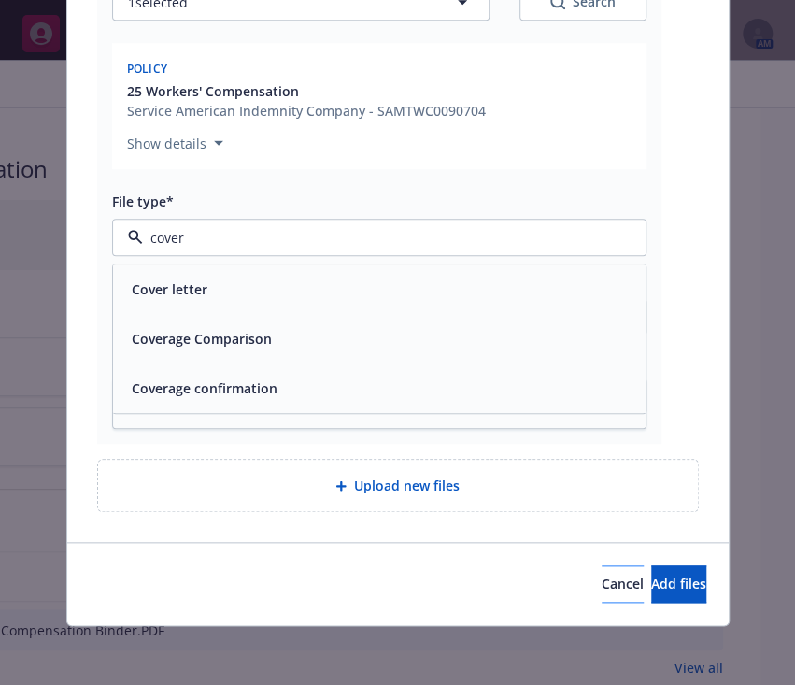
type input "cover"
click at [602, 572] on button "Cancel" at bounding box center [623, 583] width 42 height 37
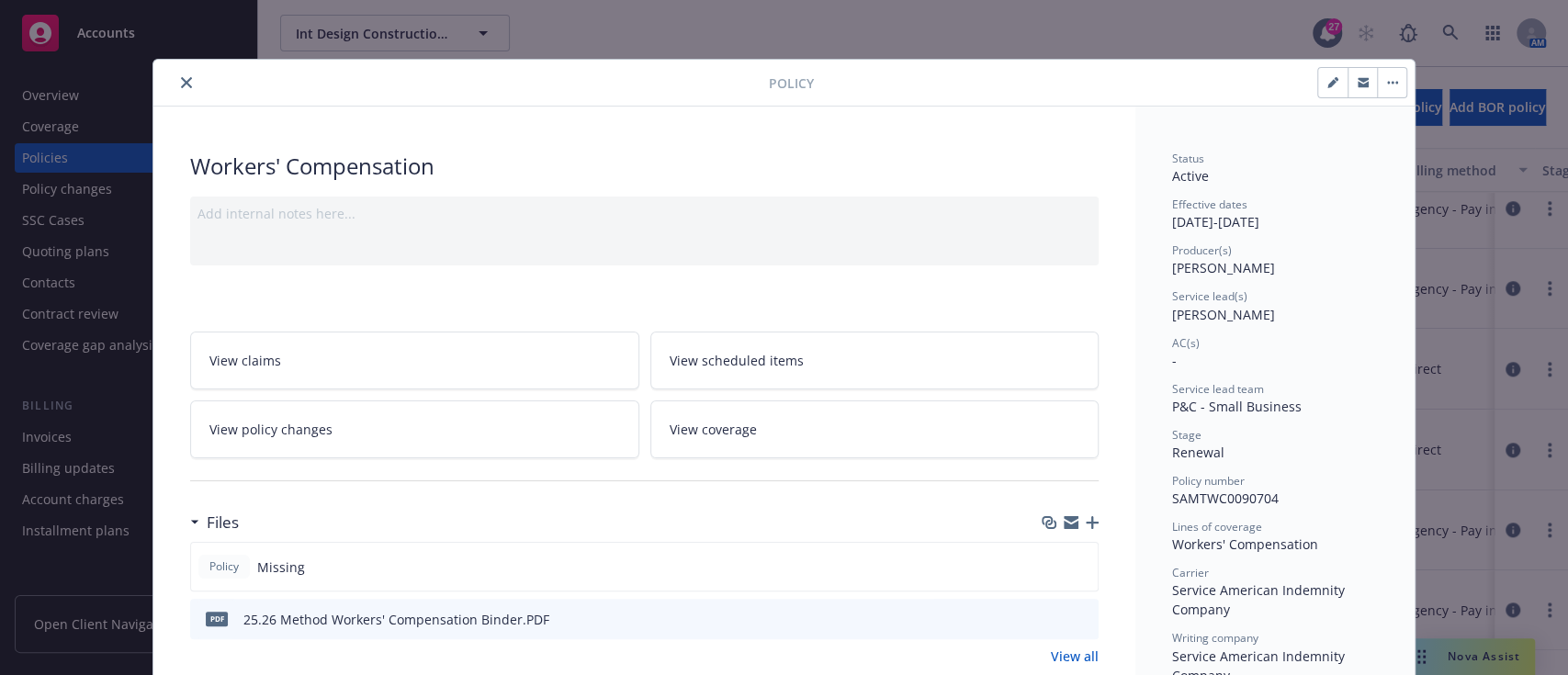
scroll to position [0, 0]
click at [183, 77] on button "close" at bounding box center [186, 83] width 22 height 22
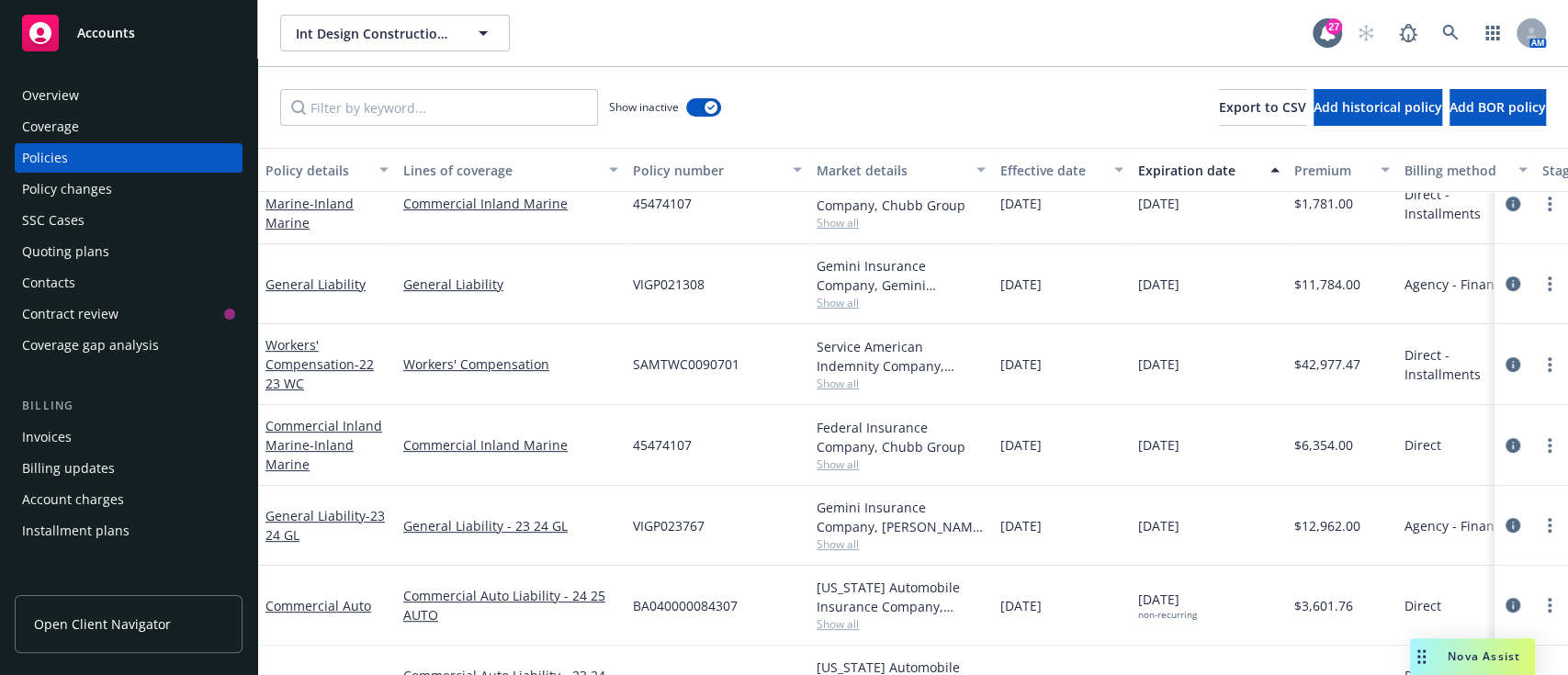
scroll to position [323, 0]
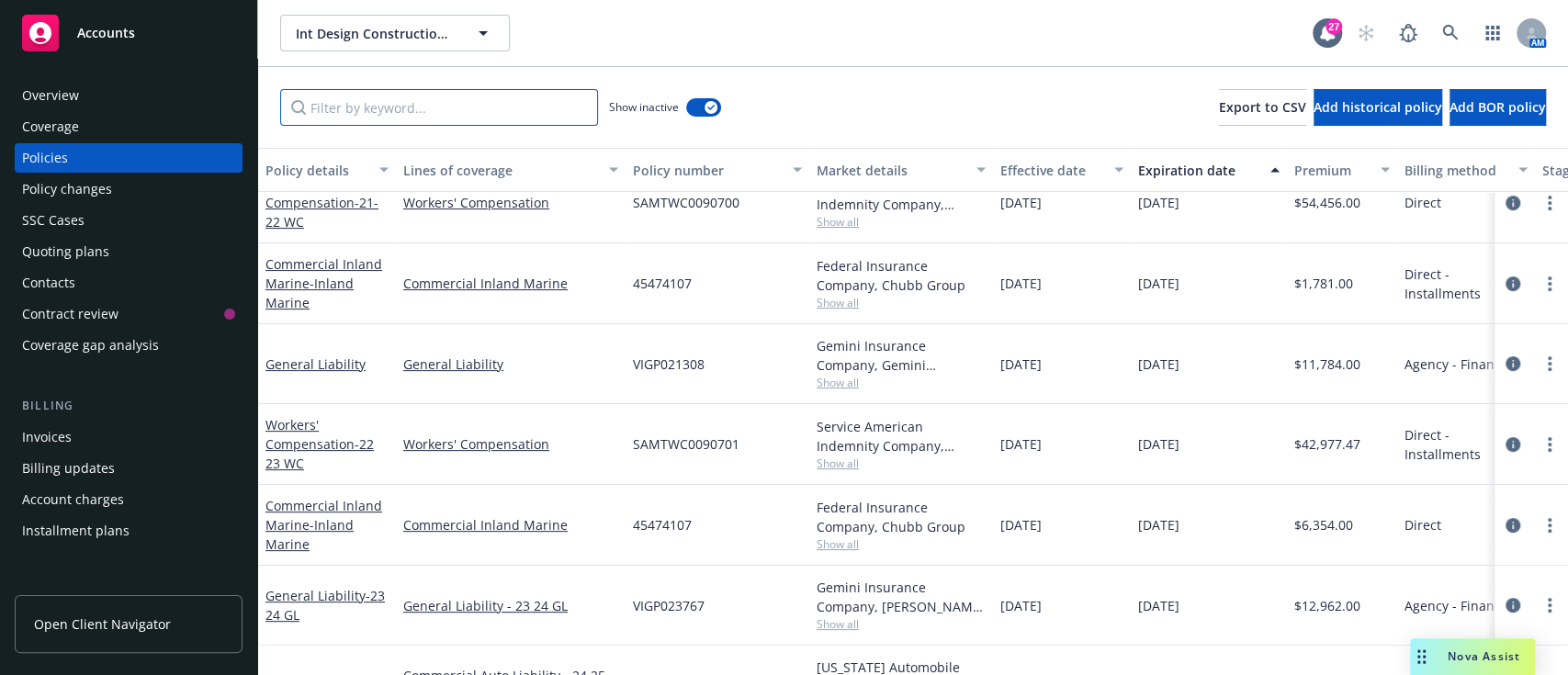
click at [455, 112] on input "Filter by keyword..." at bounding box center [438, 107] width 318 height 36
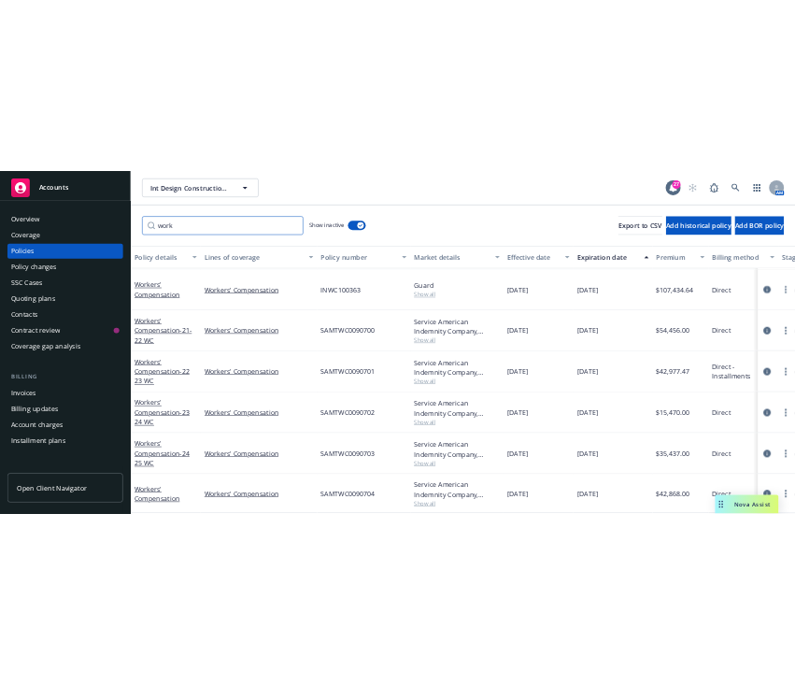
scroll to position [97, 62]
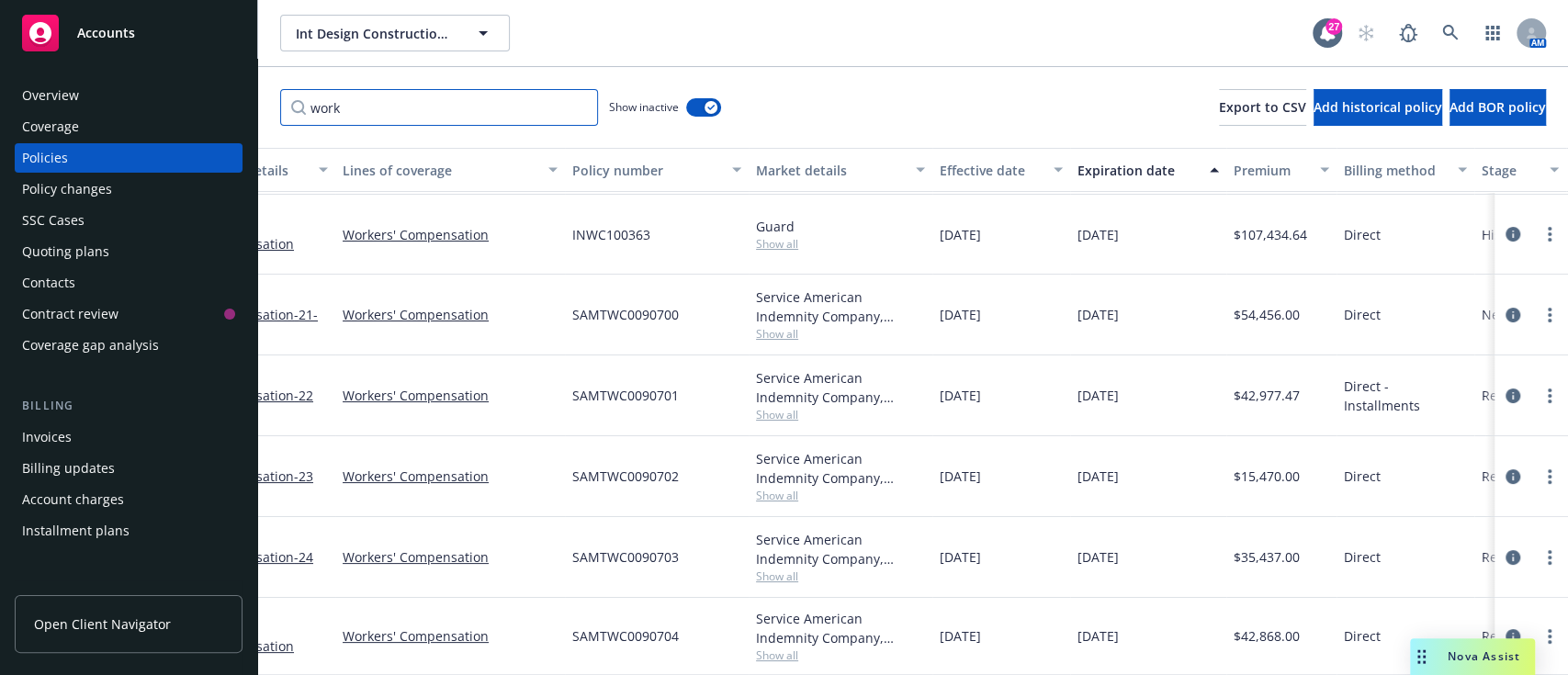
type input "work"
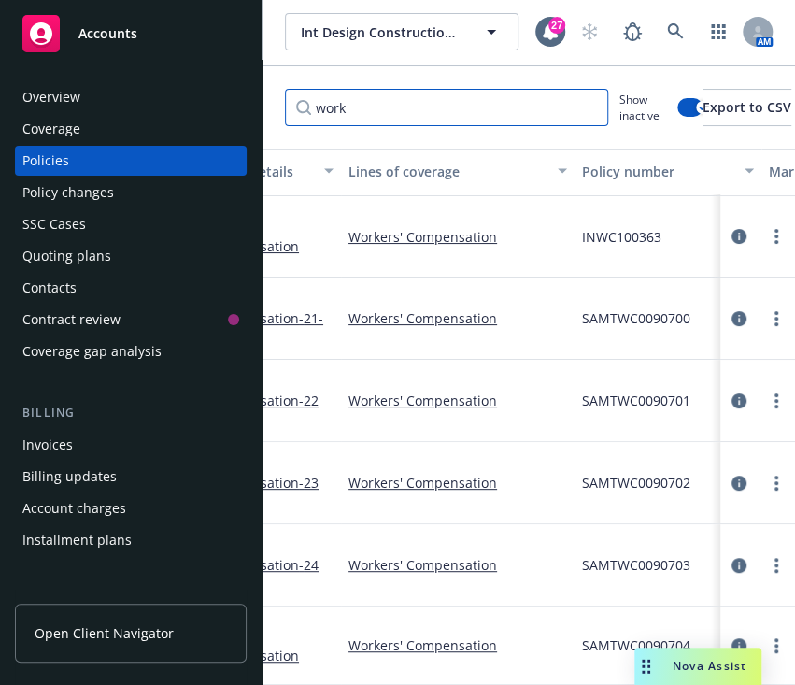
scroll to position [97, 0]
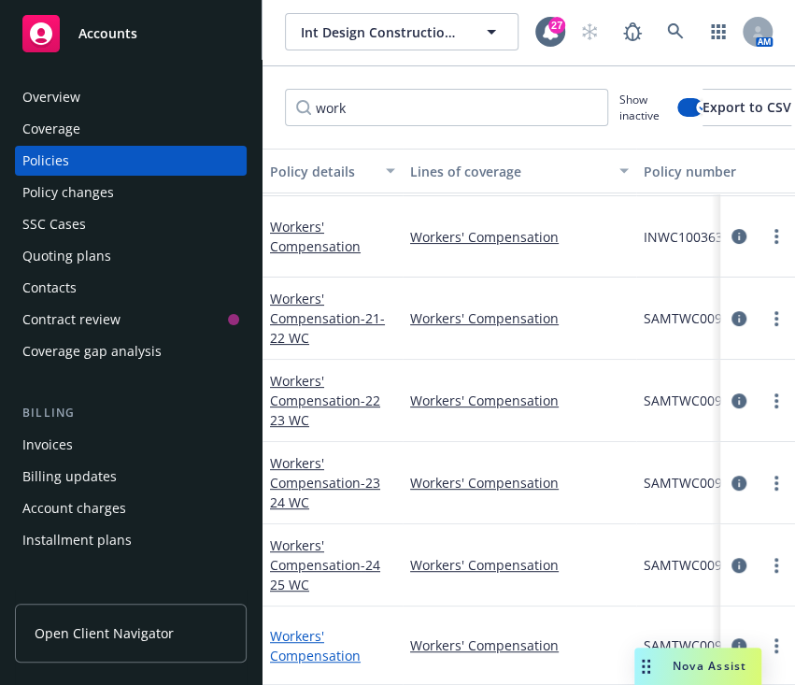
click at [312, 627] on link "Workers' Compensation" at bounding box center [315, 645] width 91 height 37
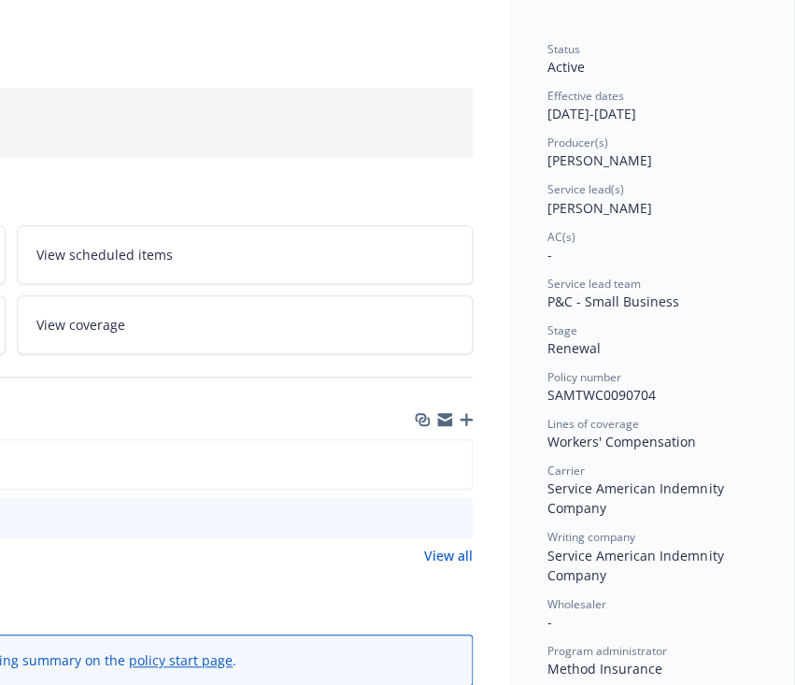
scroll to position [112, 508]
click at [417, 509] on icon "download file" at bounding box center [424, 516] width 15 height 15
